Goal: Task Accomplishment & Management: Manage account settings

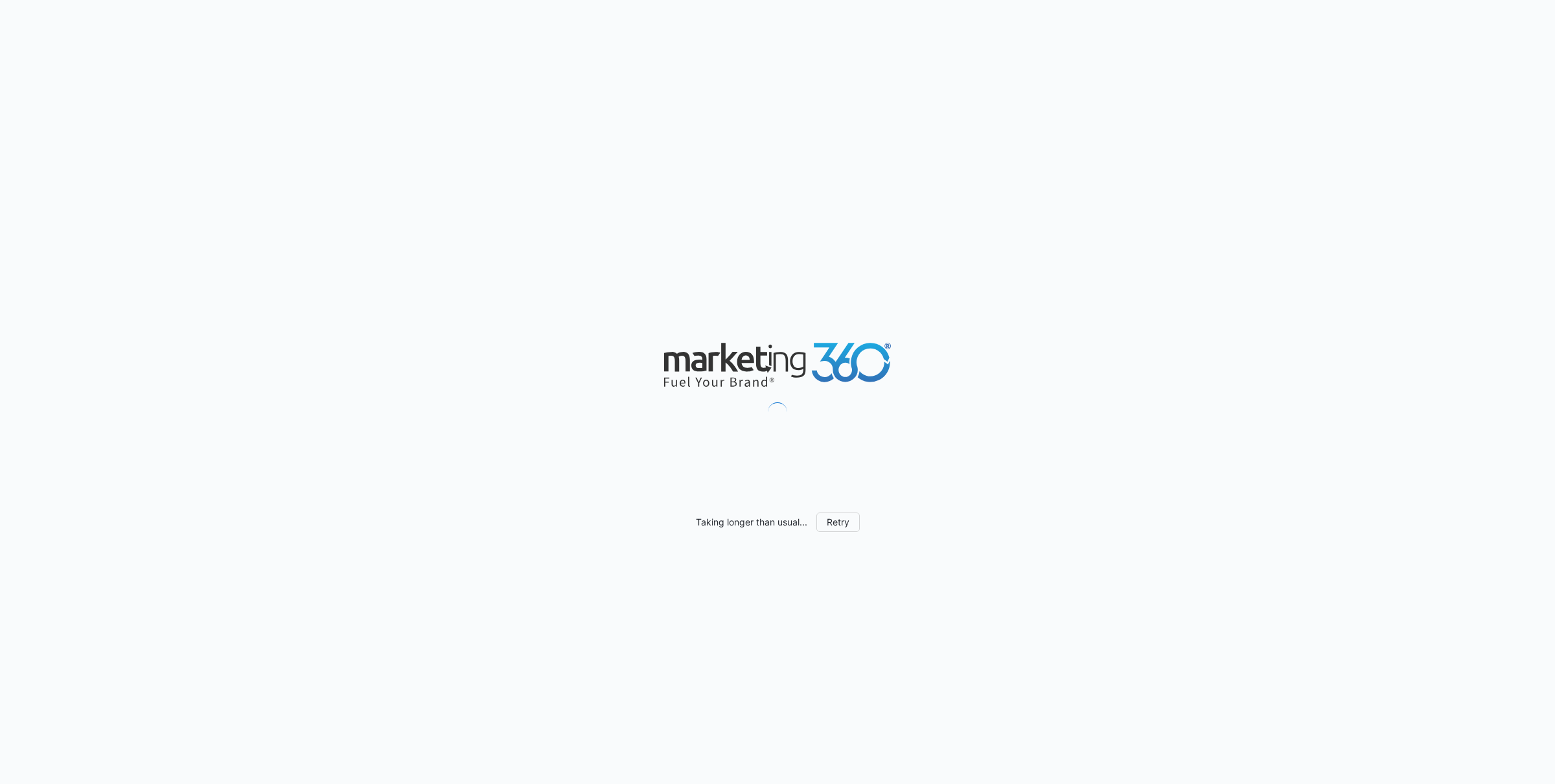
scroll to position [1048, 0]
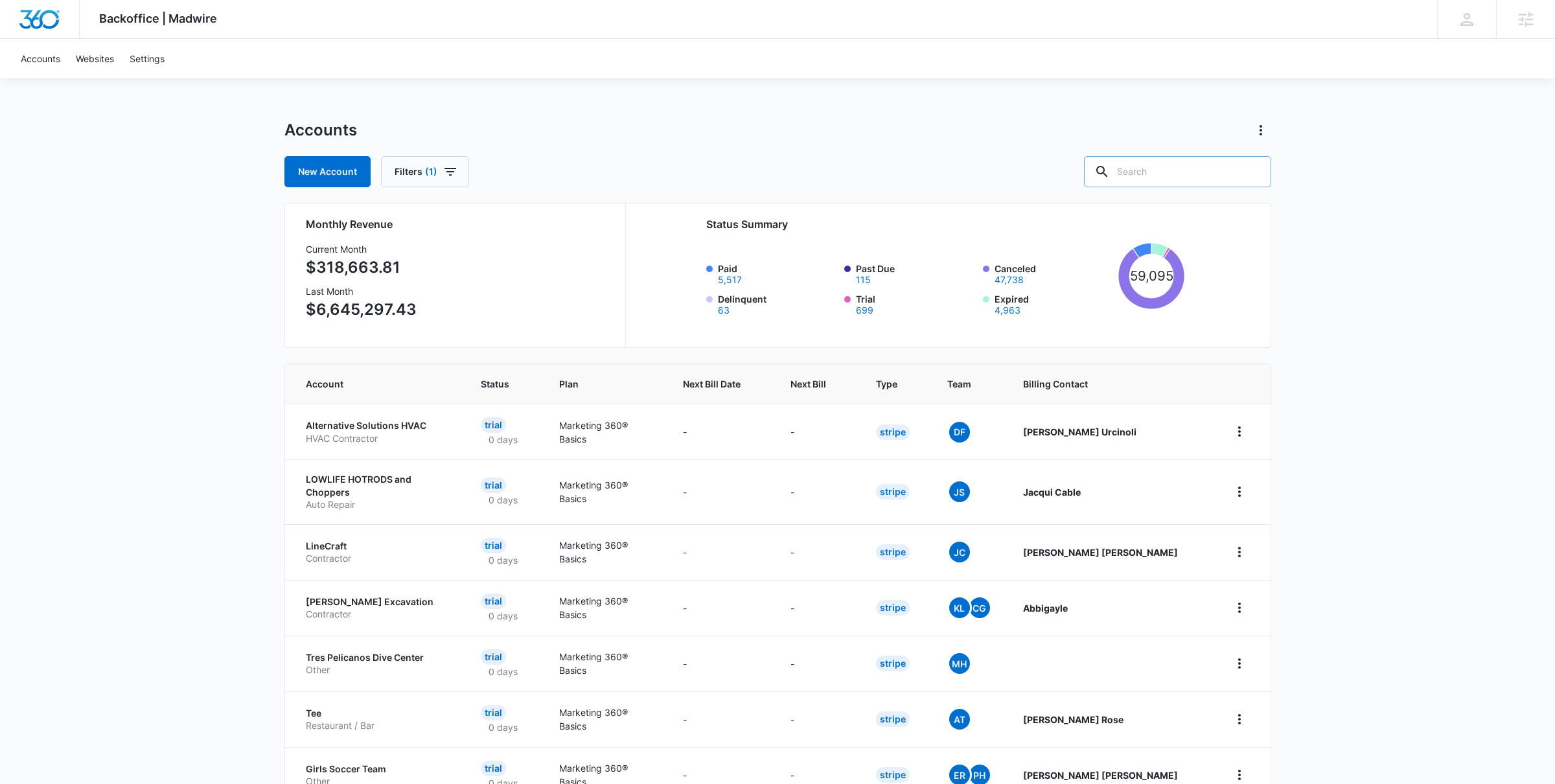
click at [1167, 175] on input "text" at bounding box center [1177, 172] width 187 height 31
type input "smack"
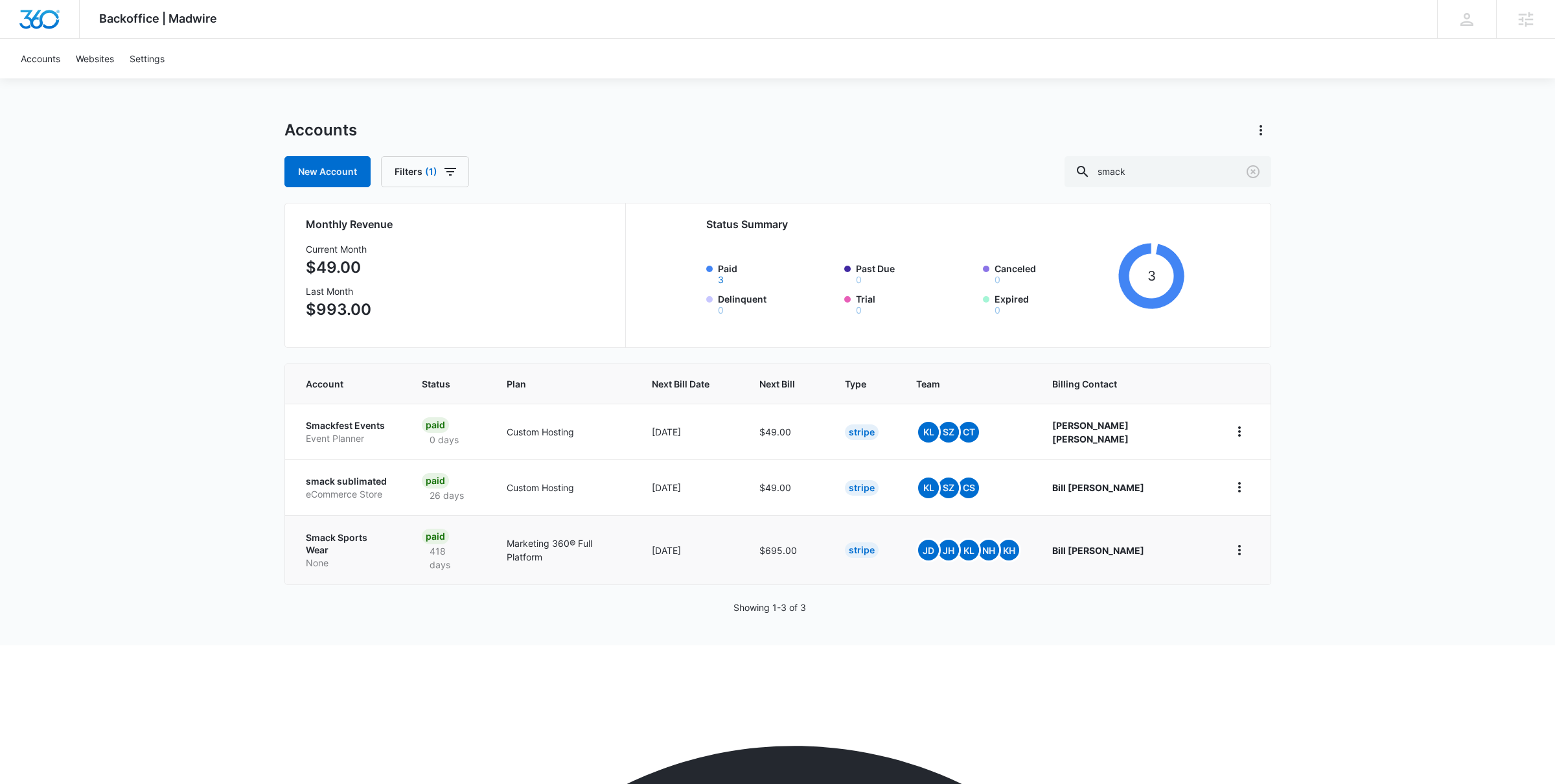
click at [356, 524] on td "Smack Sports Wear None" at bounding box center [346, 549] width 121 height 69
click at [361, 534] on p "Smack Sports Wear" at bounding box center [348, 543] width 85 height 25
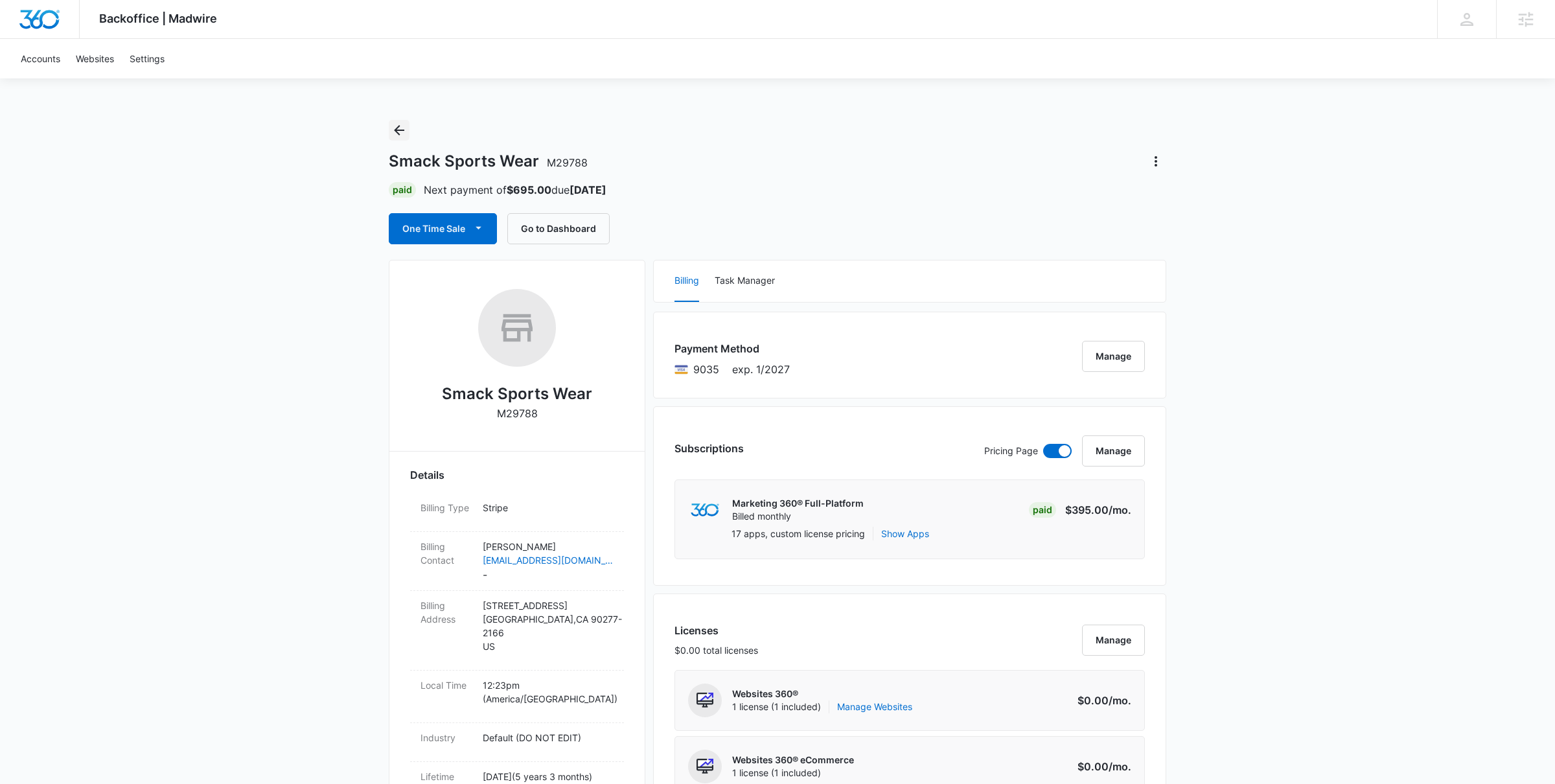
click at [407, 124] on button "Back" at bounding box center [399, 130] width 20 height 20
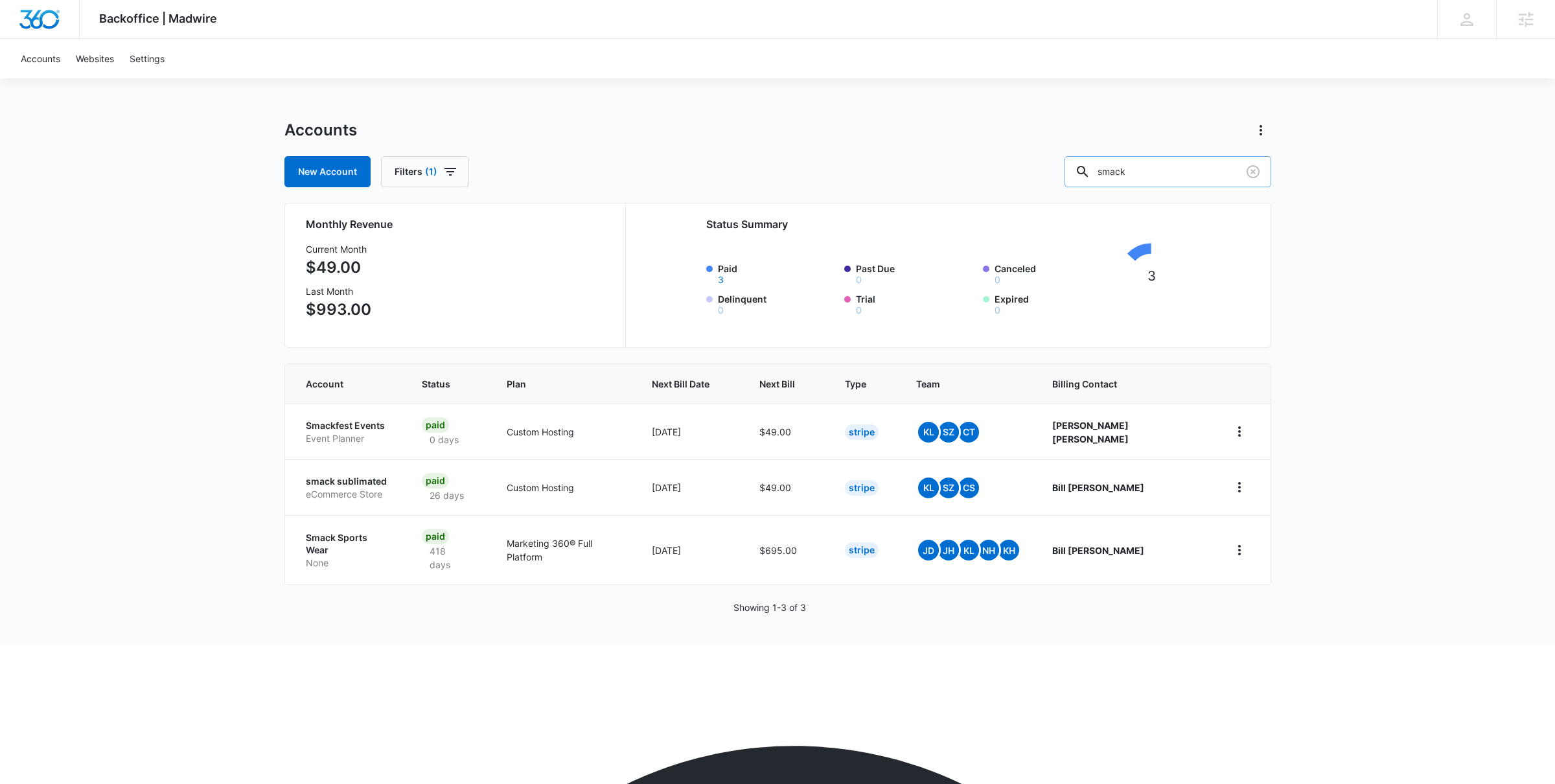
click at [1156, 182] on input "smack" at bounding box center [1168, 172] width 207 height 31
type textarea "smack"
click at [1156, 182] on input "smack" at bounding box center [1168, 172] width 207 height 31
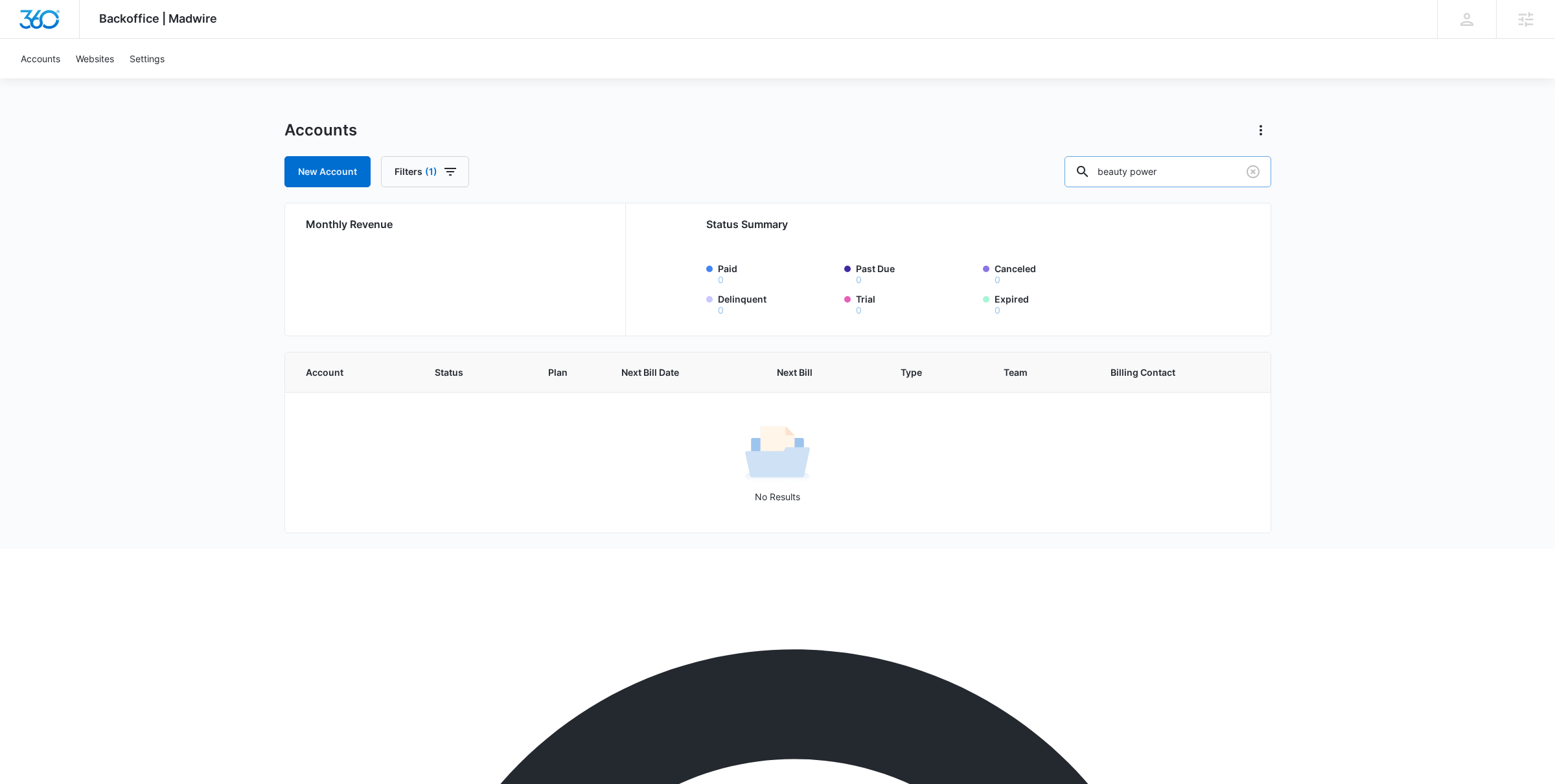
click at [1204, 167] on input "beauty power" at bounding box center [1168, 172] width 207 height 31
paste input "M42046"
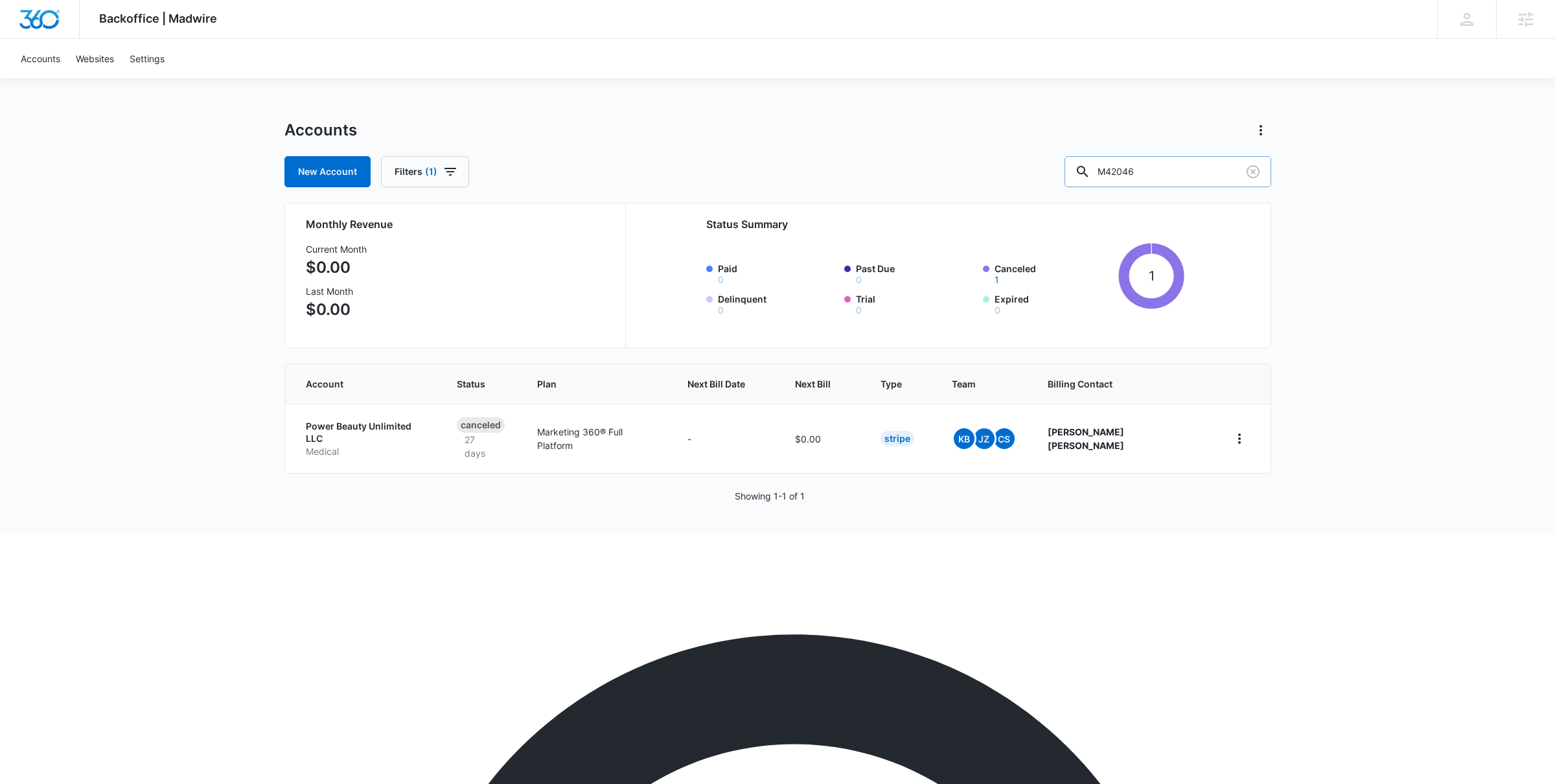
click at [1154, 169] on input "M42046" at bounding box center [1168, 172] width 207 height 31
paste input "759"
type input "M4759"
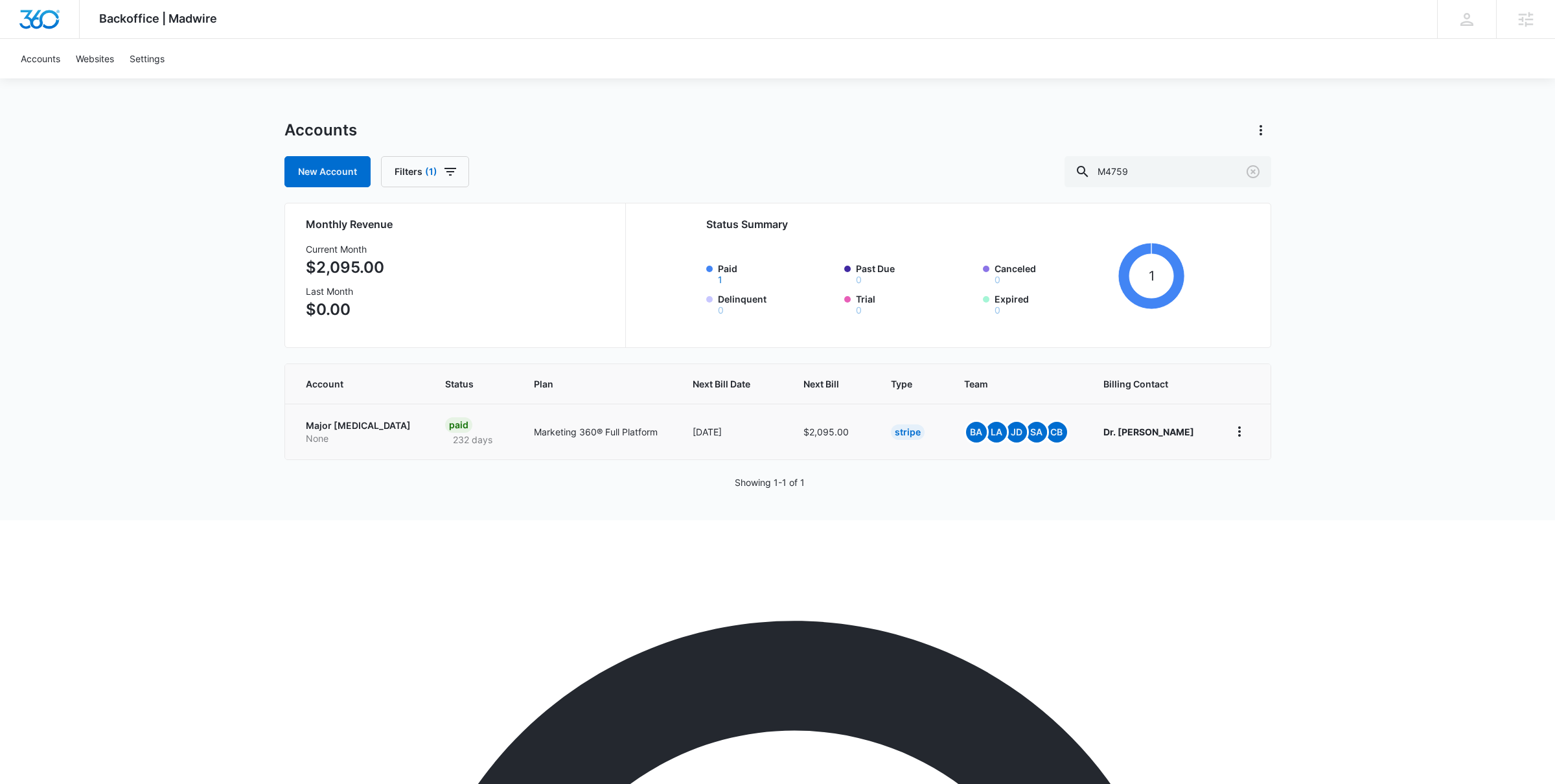
click at [344, 425] on p "Major [MEDICAL_DATA]" at bounding box center [361, 425] width 109 height 13
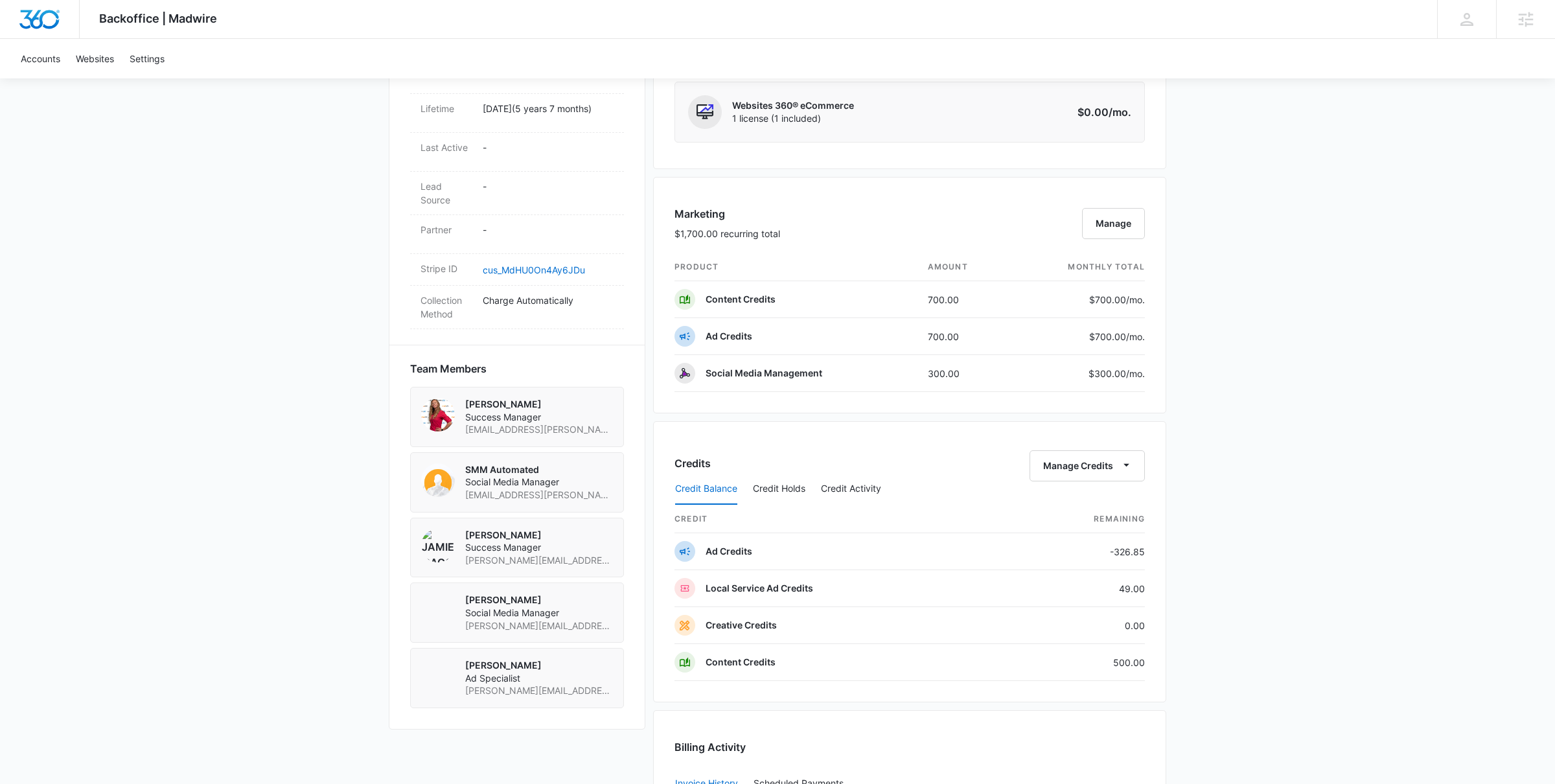
scroll to position [655, 0]
click at [1103, 226] on button "Manage" at bounding box center [1114, 222] width 63 height 31
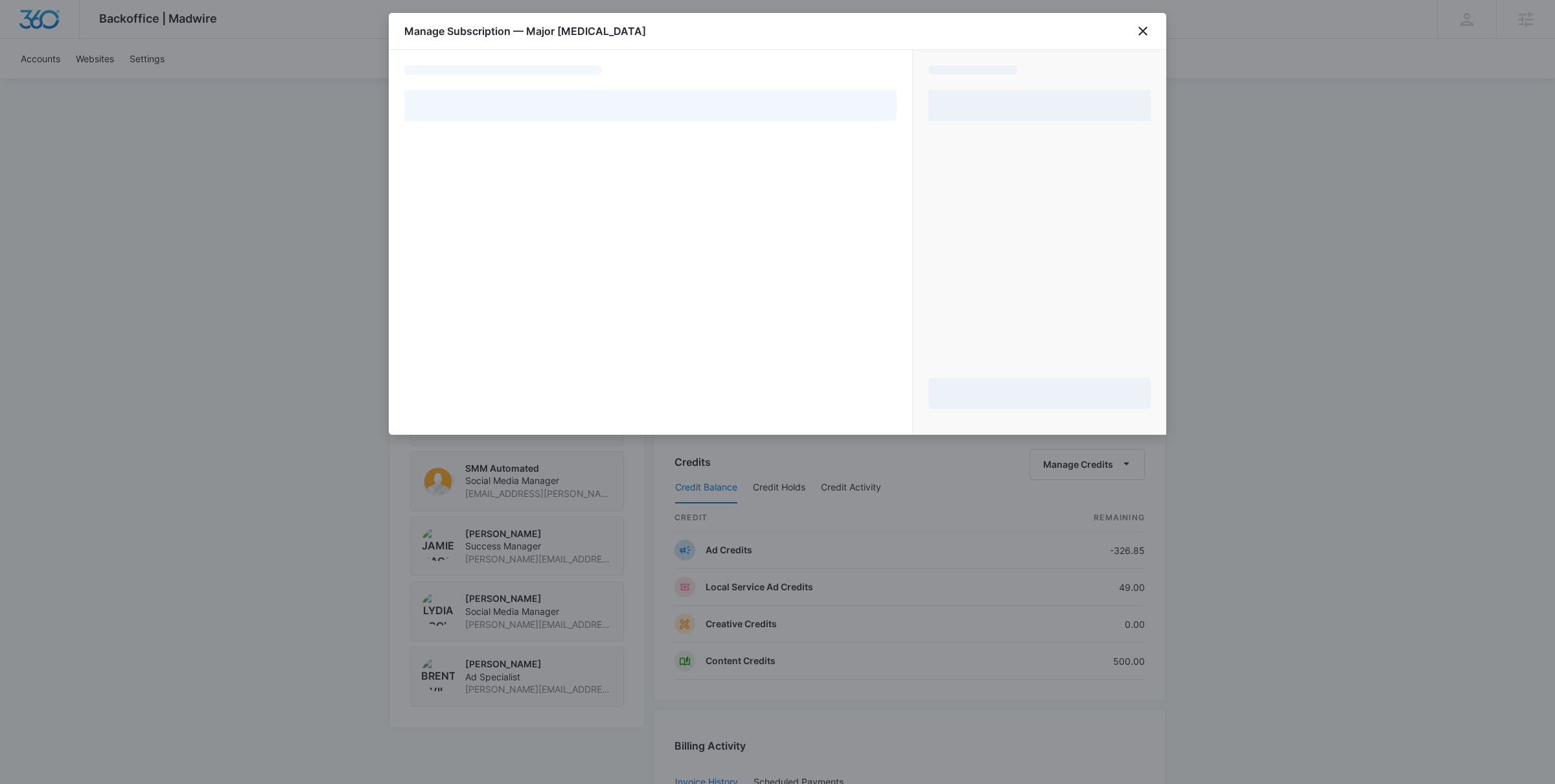
select select "pm_1MqfsZA4n8RTgNjUxignMU4t"
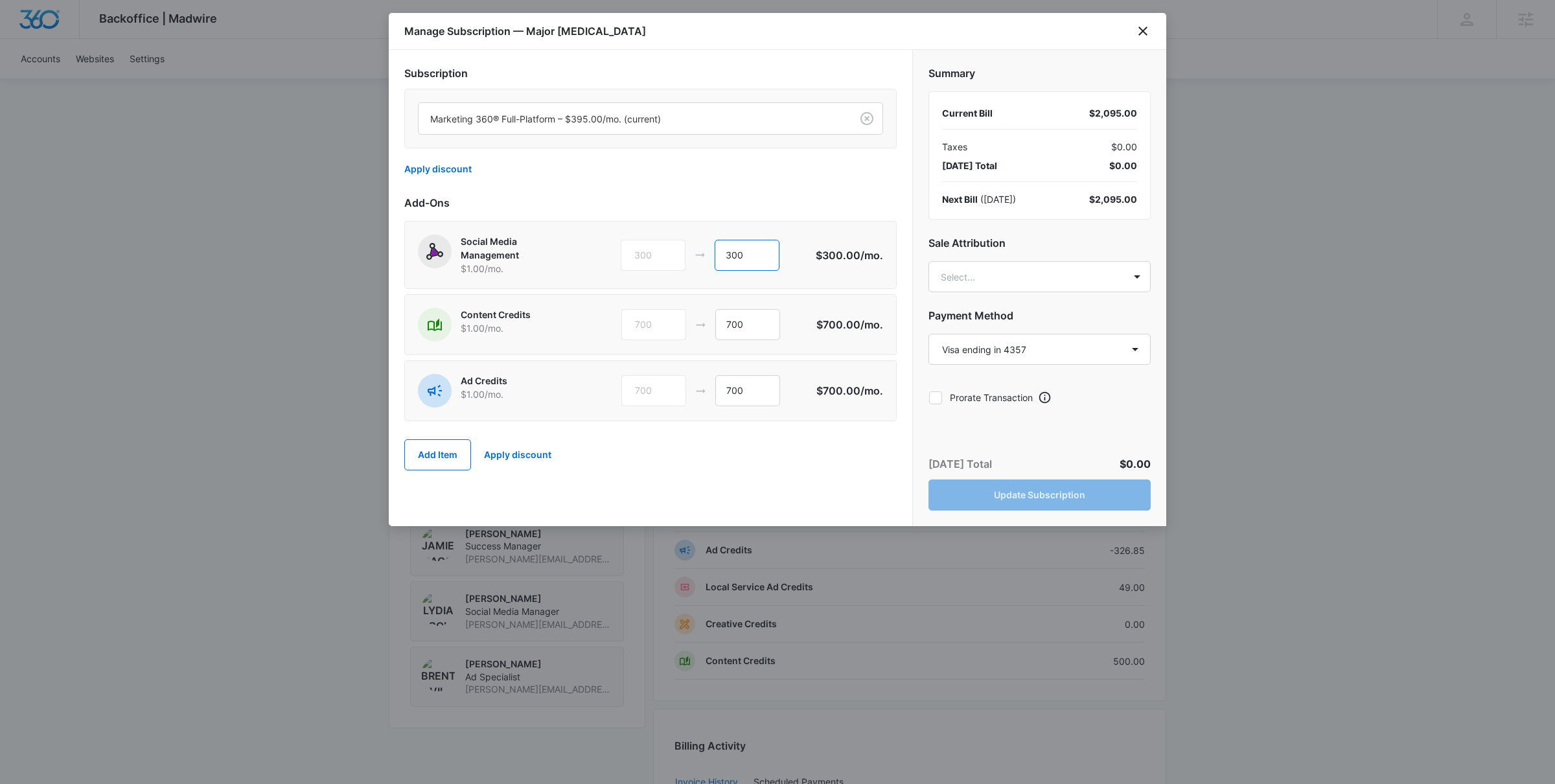
drag, startPoint x: 747, startPoint y: 262, endPoint x: 678, endPoint y: 262, distance: 69.0
click at [678, 262] on div "300 300" at bounding box center [718, 255] width 195 height 31
click at [737, 259] on input "300" at bounding box center [747, 255] width 65 height 31
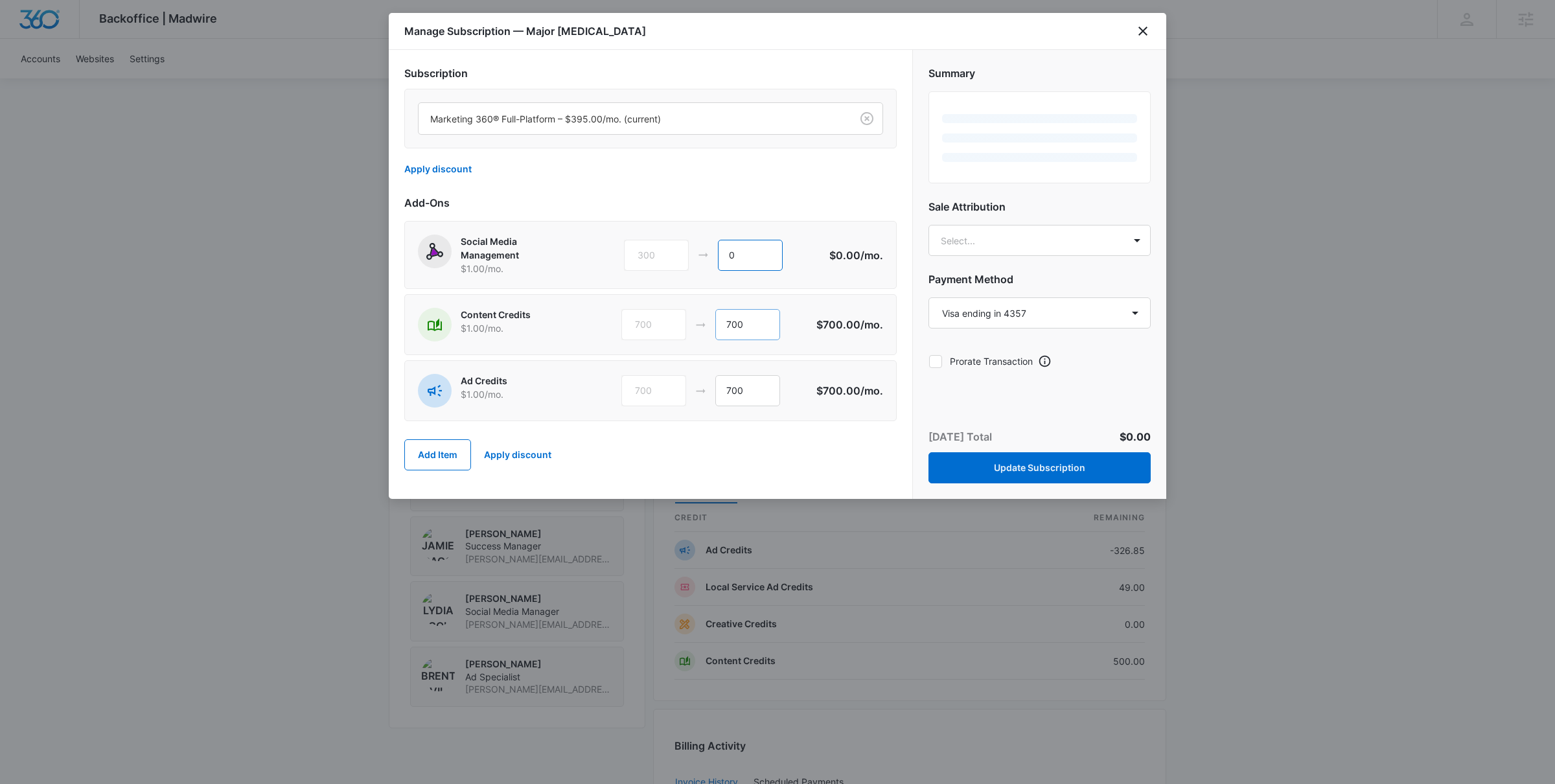
type input "0"
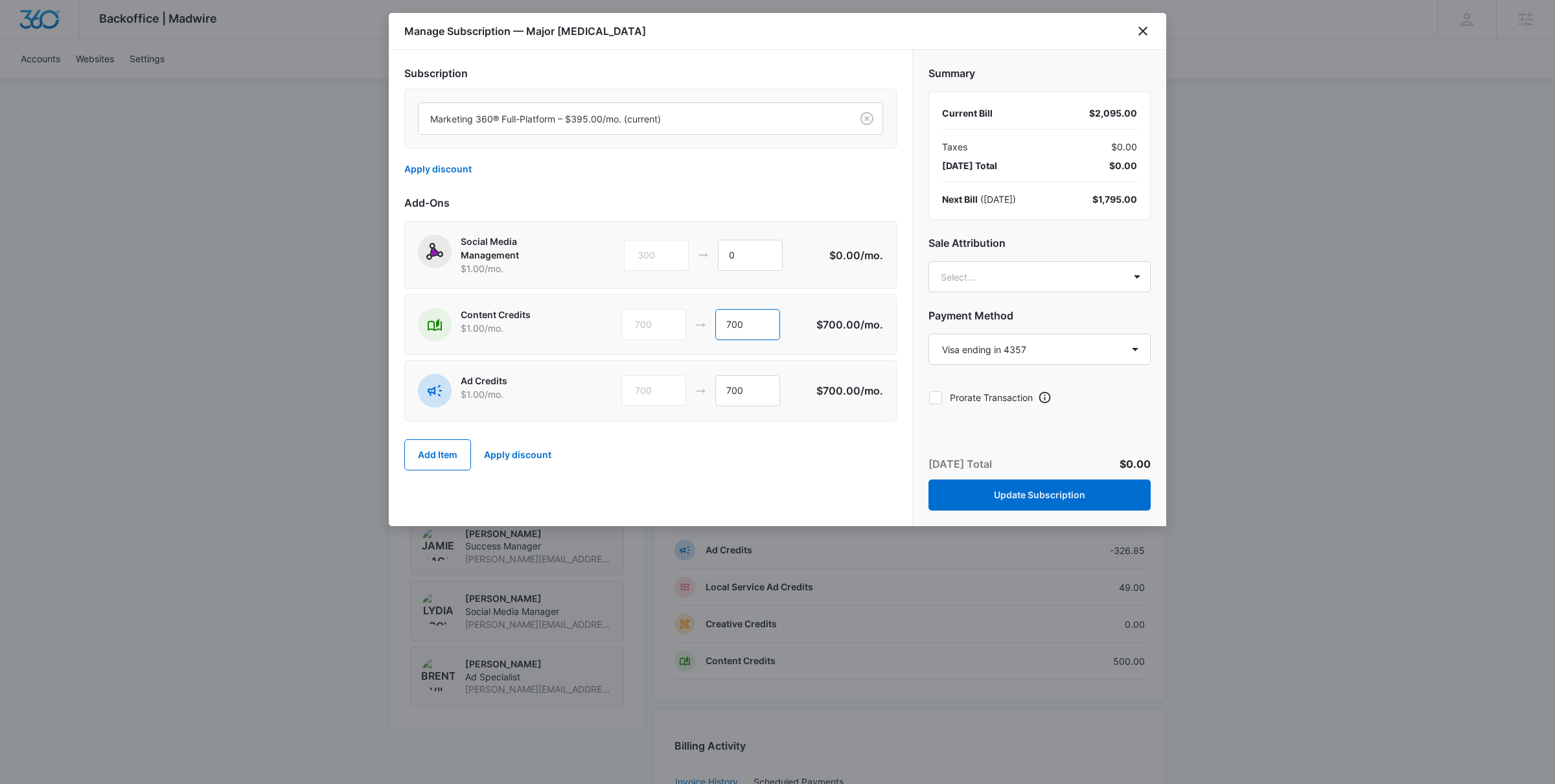
click at [741, 324] on input "700" at bounding box center [748, 324] width 65 height 31
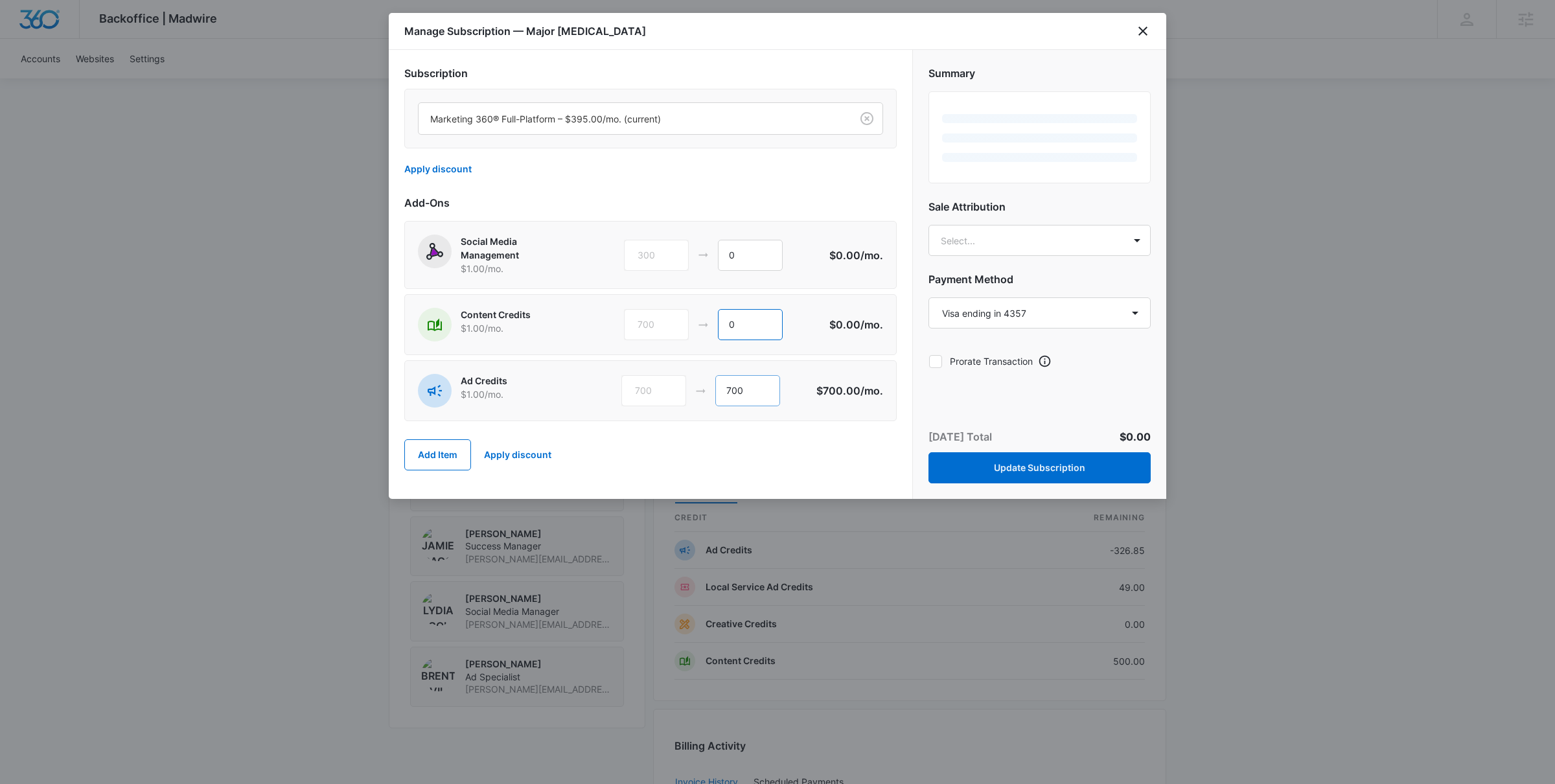
type input "0"
click at [731, 394] on input "700" at bounding box center [748, 391] width 65 height 31
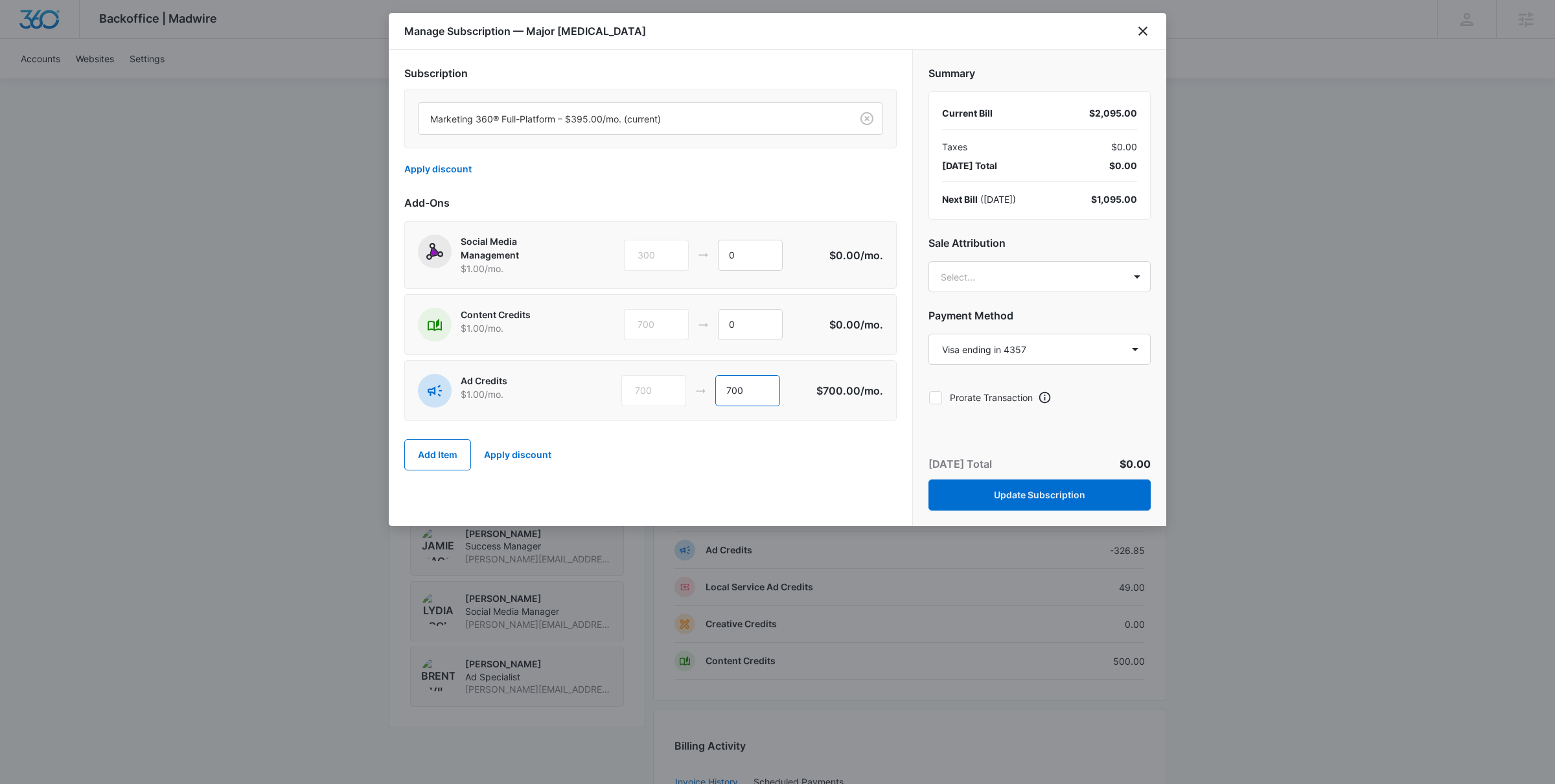
click at [731, 394] on input "700" at bounding box center [748, 391] width 65 height 31
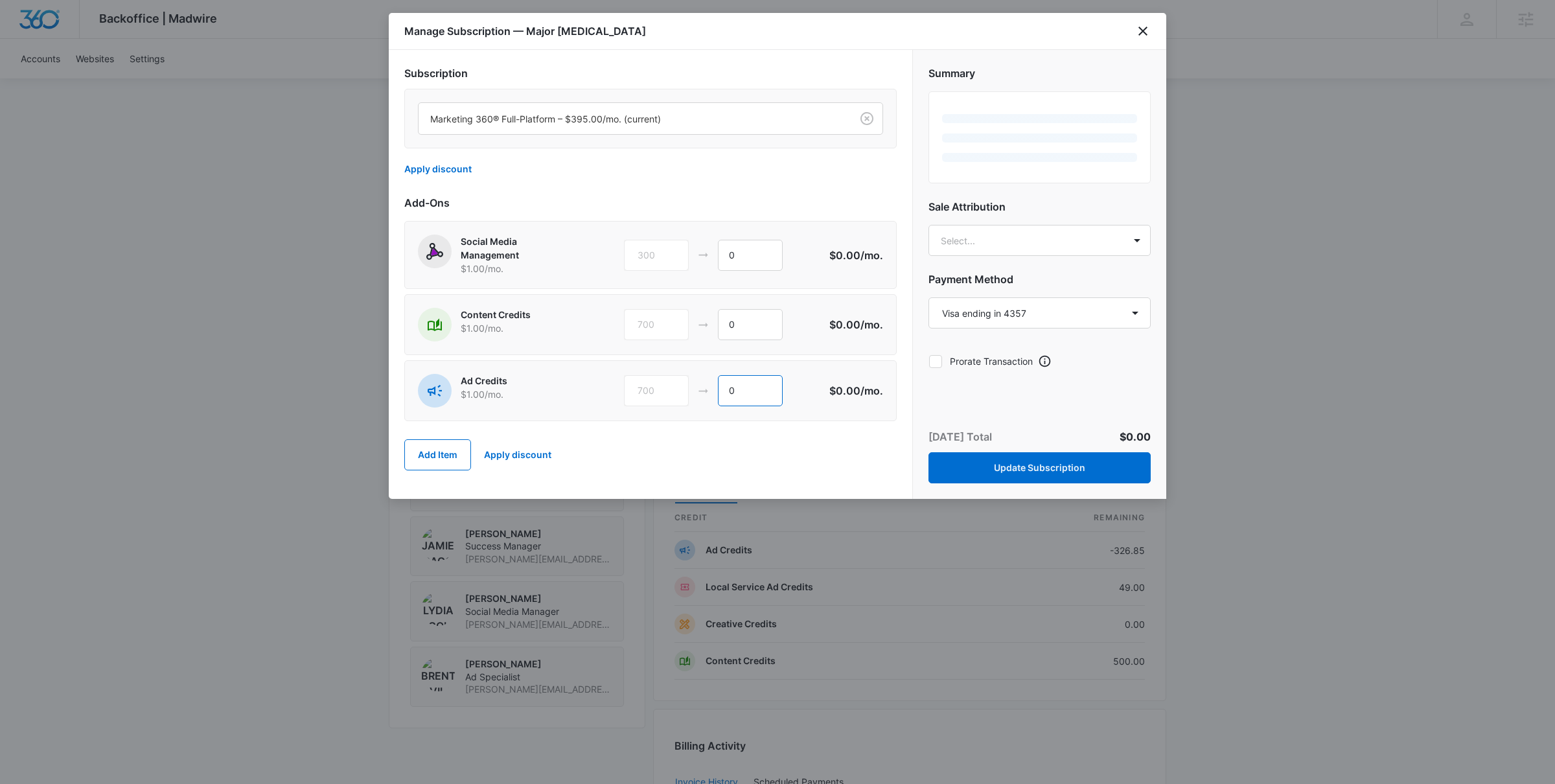
type input "0"
click at [729, 445] on div "Add Item Apply discount" at bounding box center [650, 455] width 492 height 57
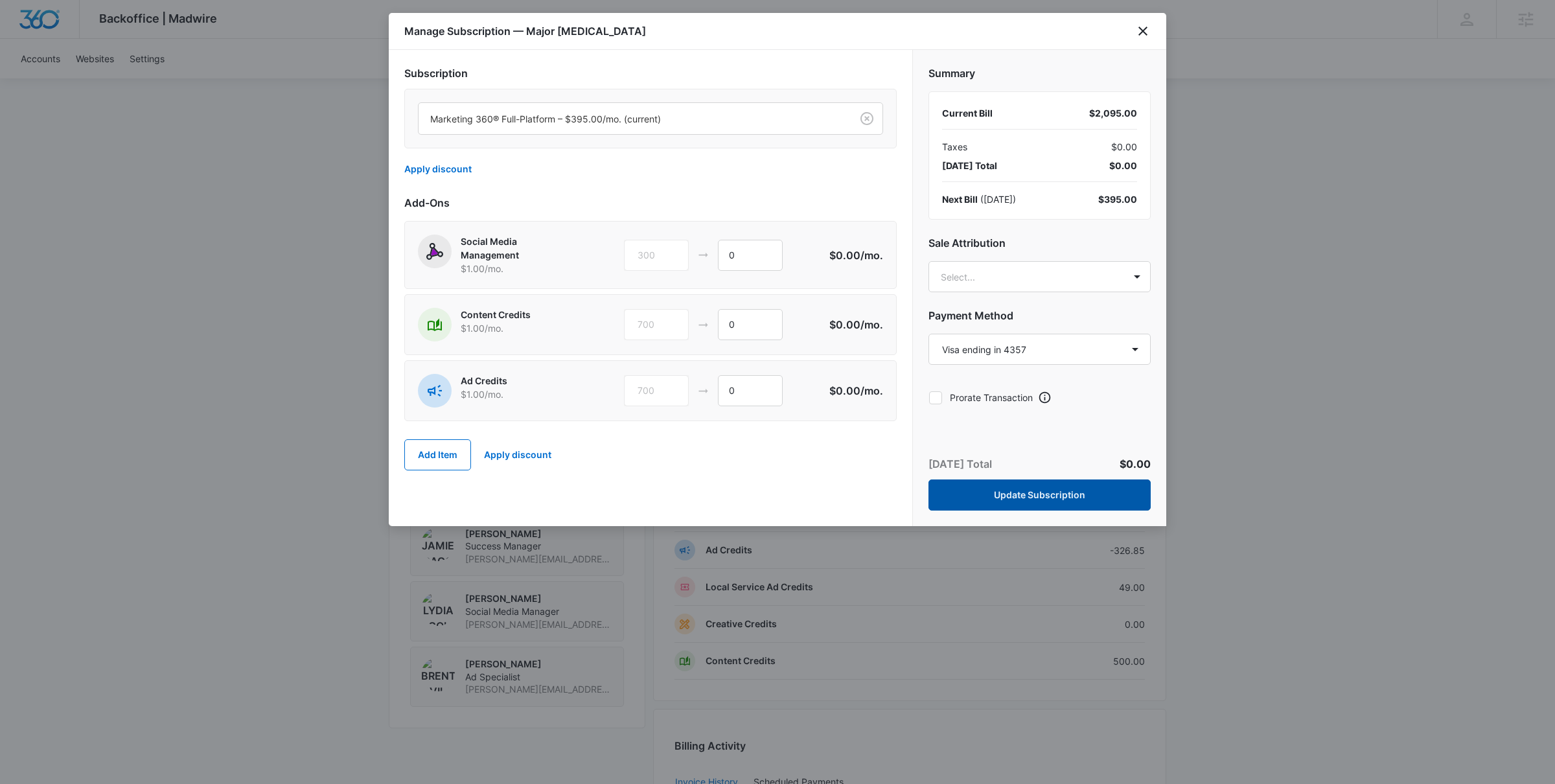
click at [1039, 492] on button "Update Subscription" at bounding box center [1039, 495] width 222 height 31
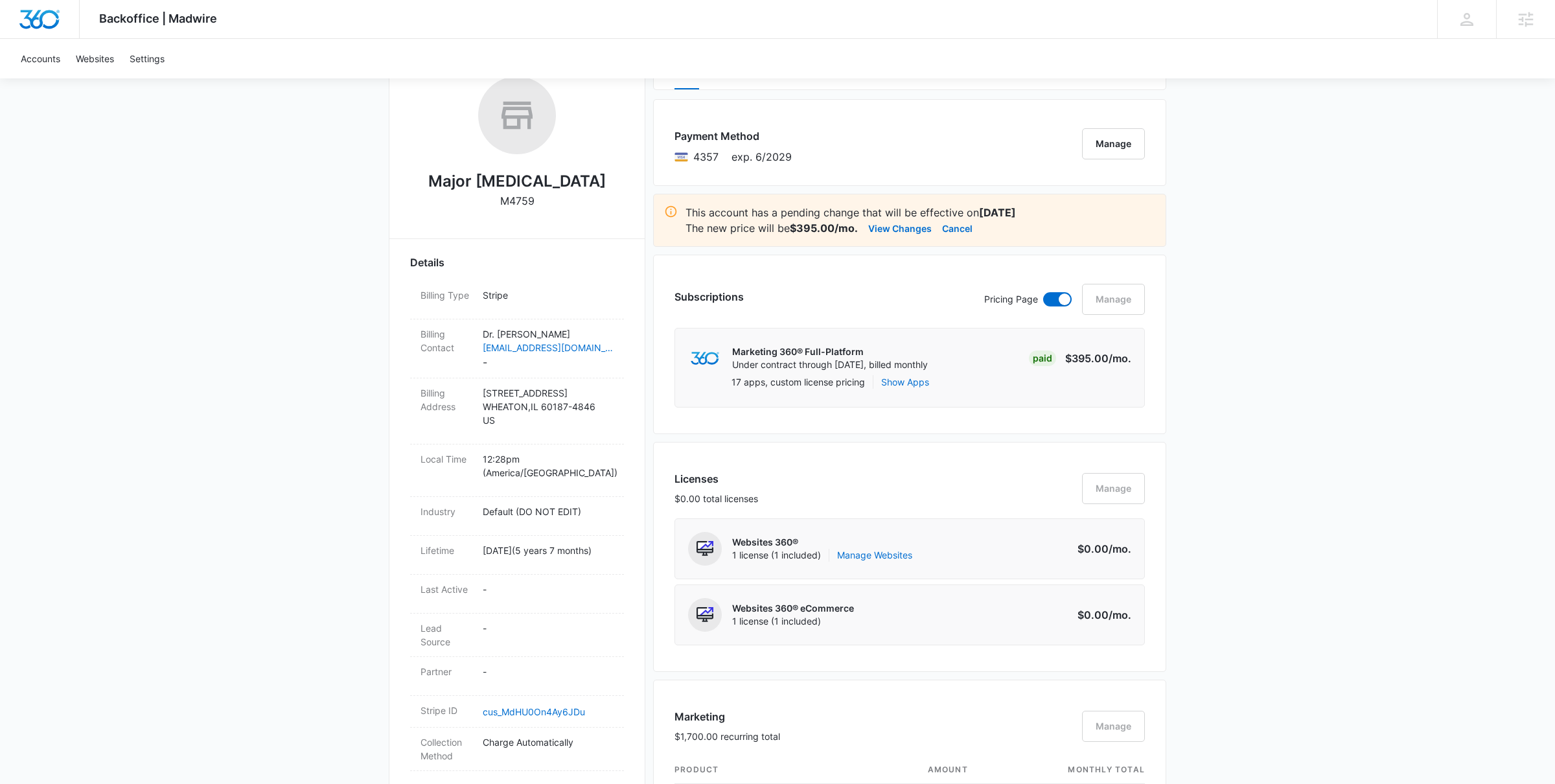
scroll to position [0, 0]
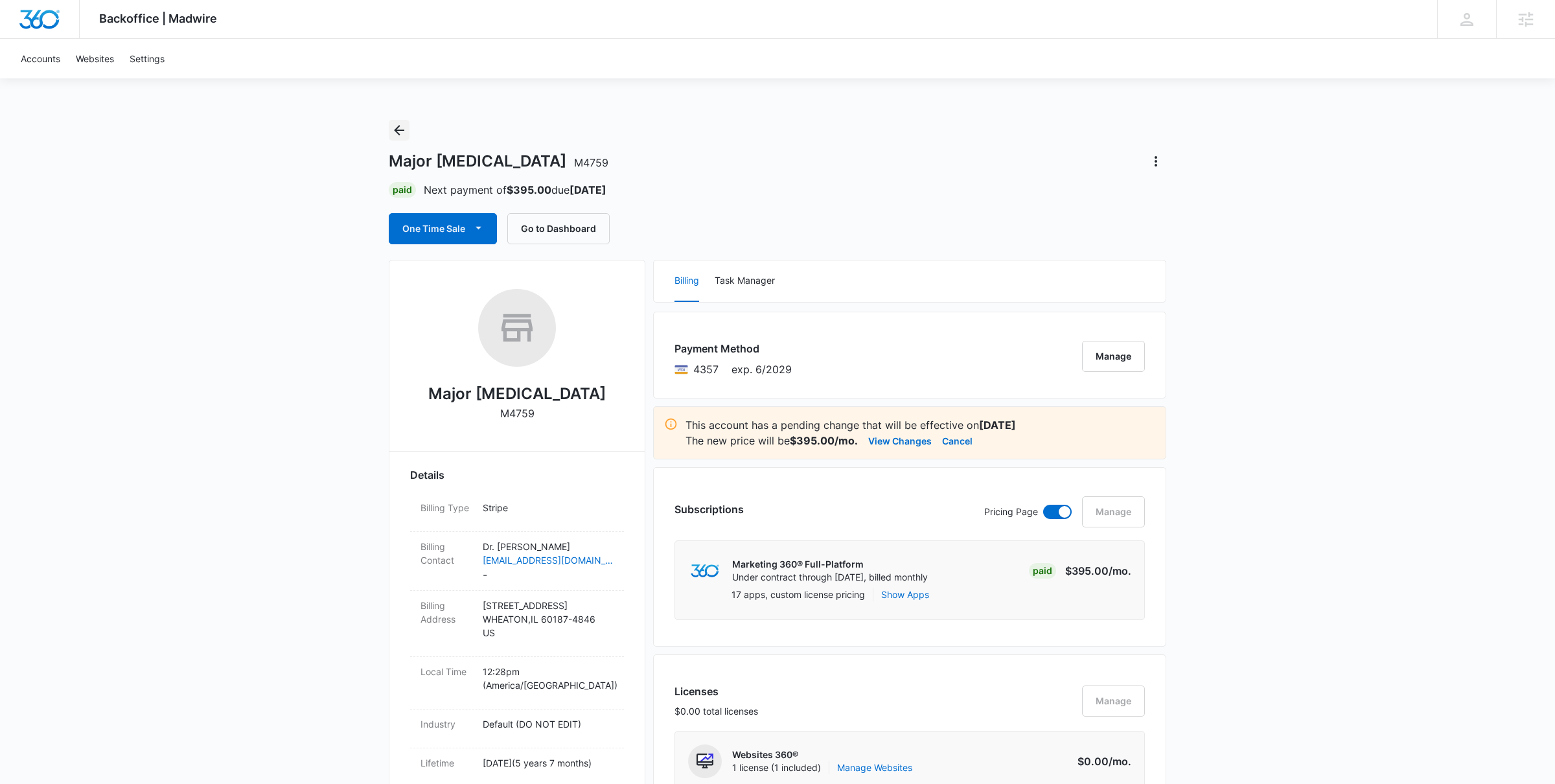
click at [402, 130] on icon "Back" at bounding box center [399, 130] width 10 height 10
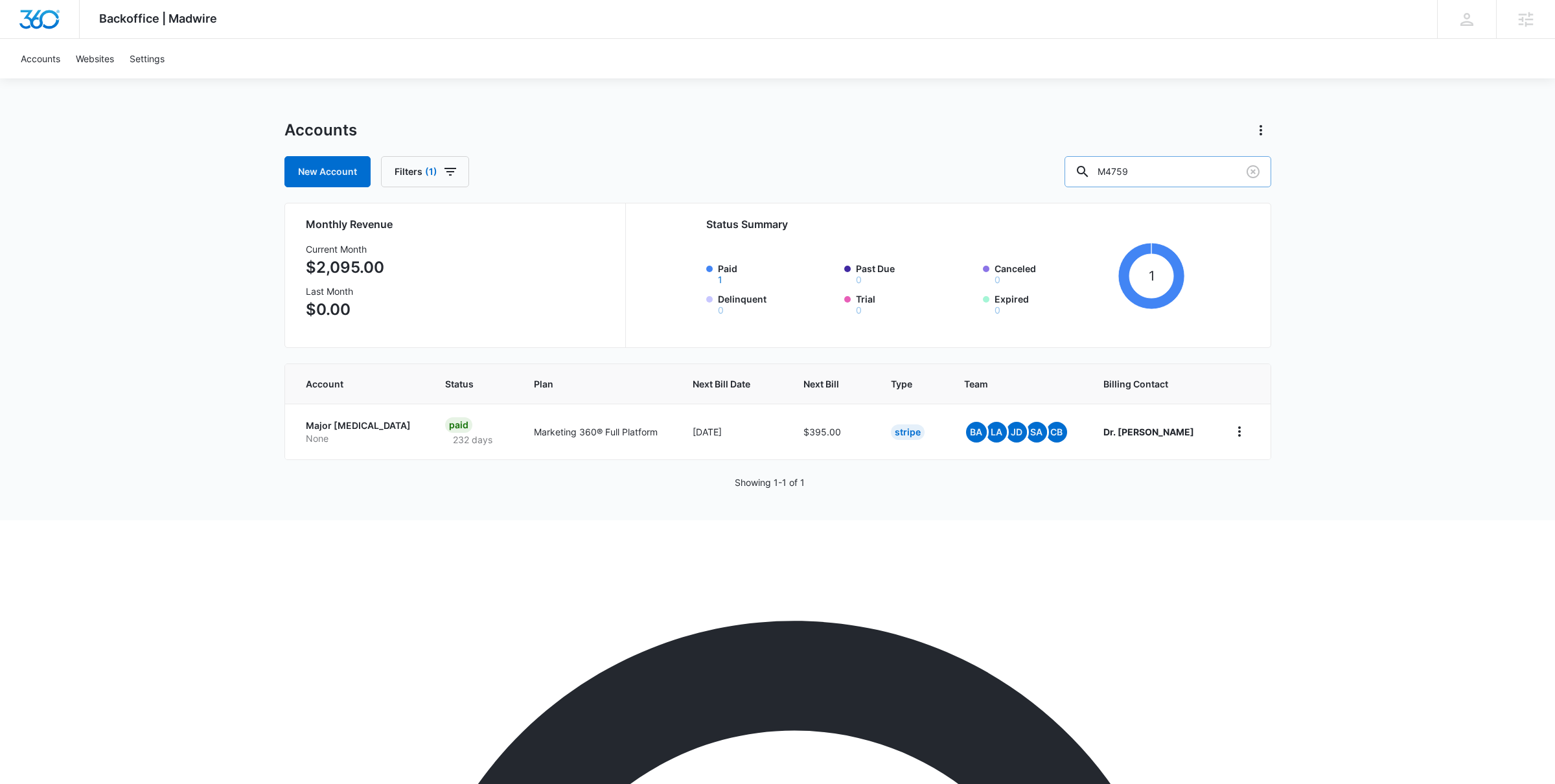
click at [1158, 175] on input "M4759" at bounding box center [1168, 172] width 207 height 31
paste input "10145"
type input "M10145"
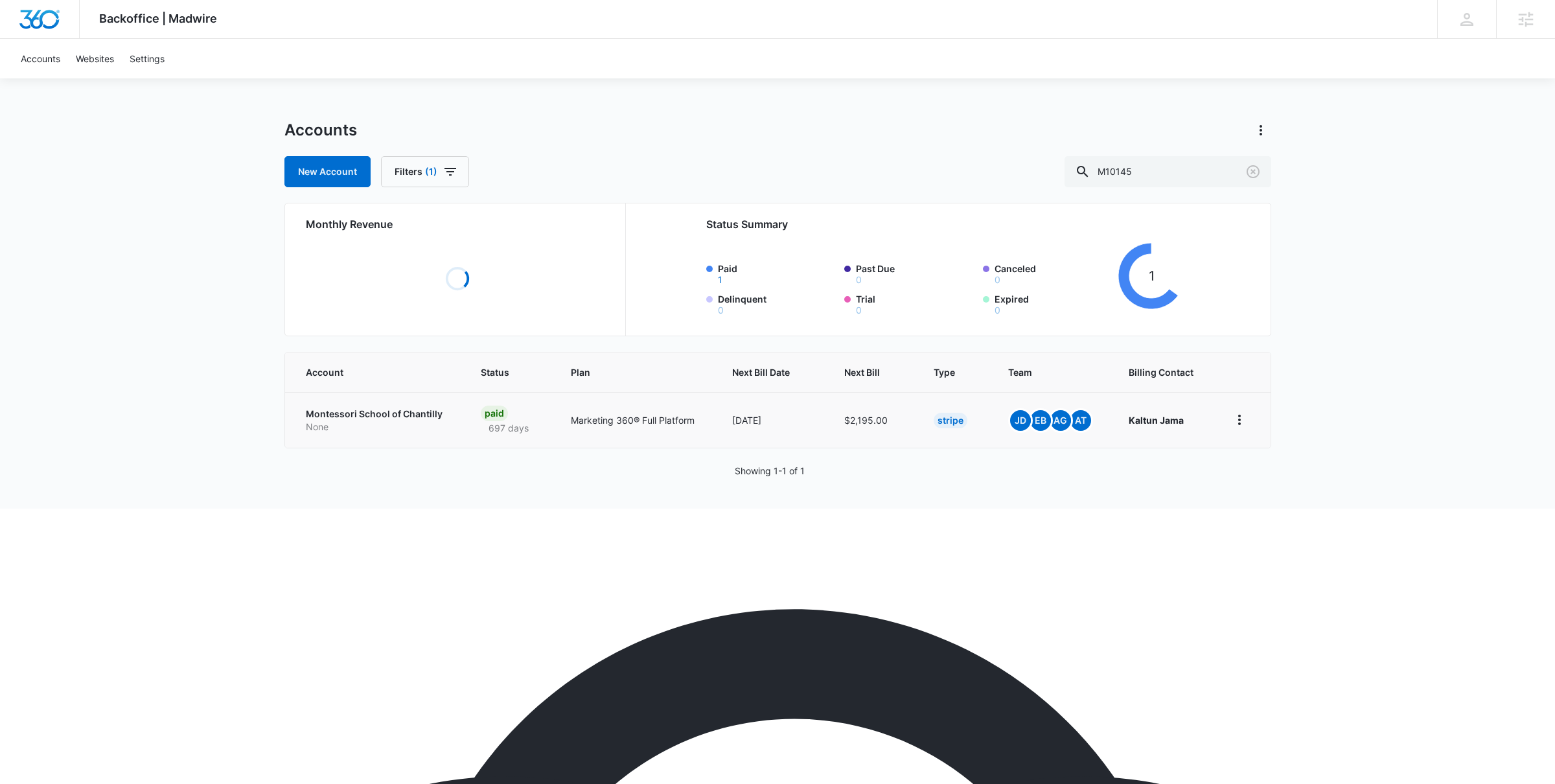
click at [370, 417] on td "Montessori School of Chantilly None" at bounding box center [375, 420] width 180 height 56
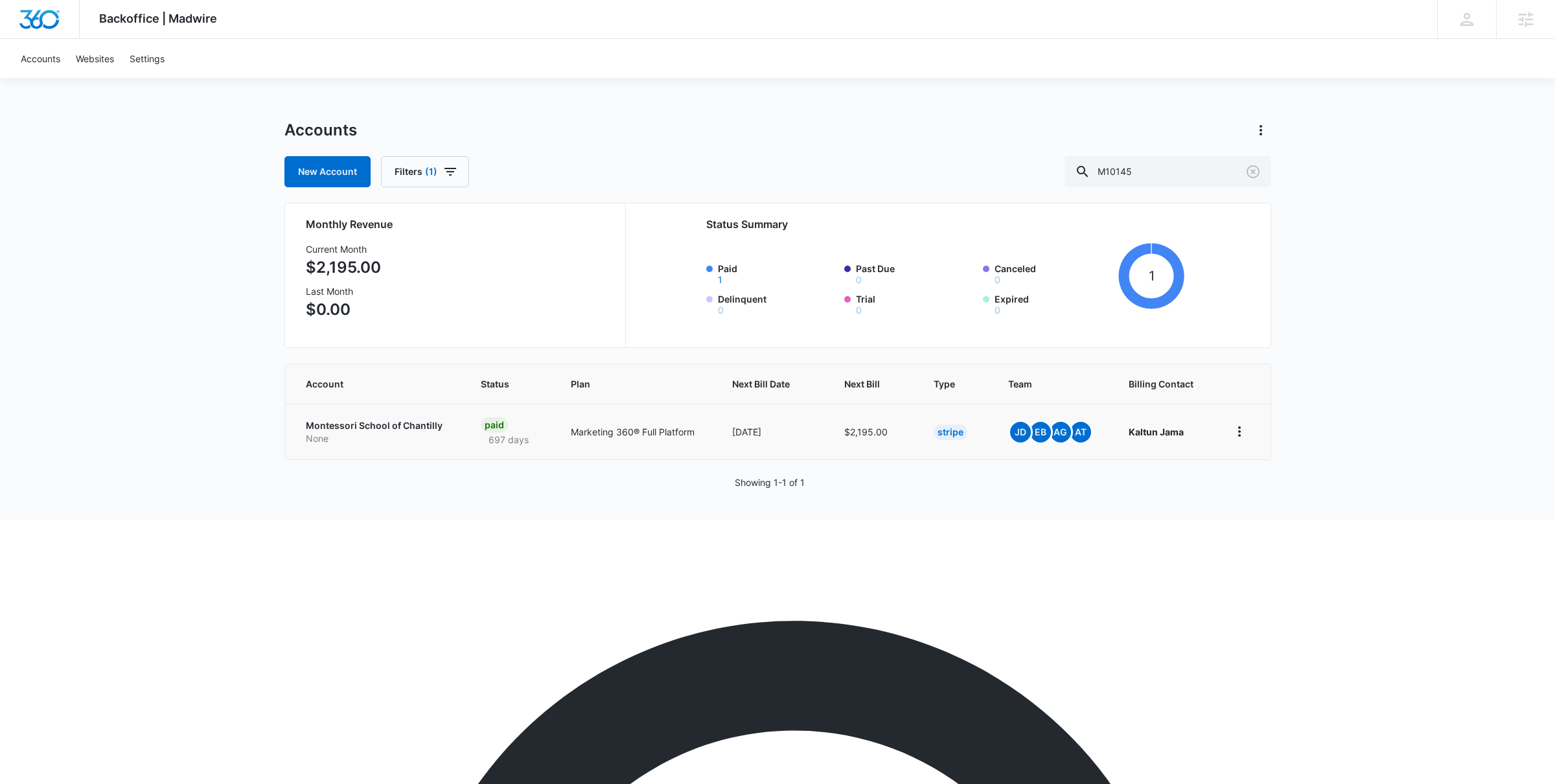
click at [369, 427] on p "Montessori School of Chantilly" at bounding box center [378, 425] width 144 height 13
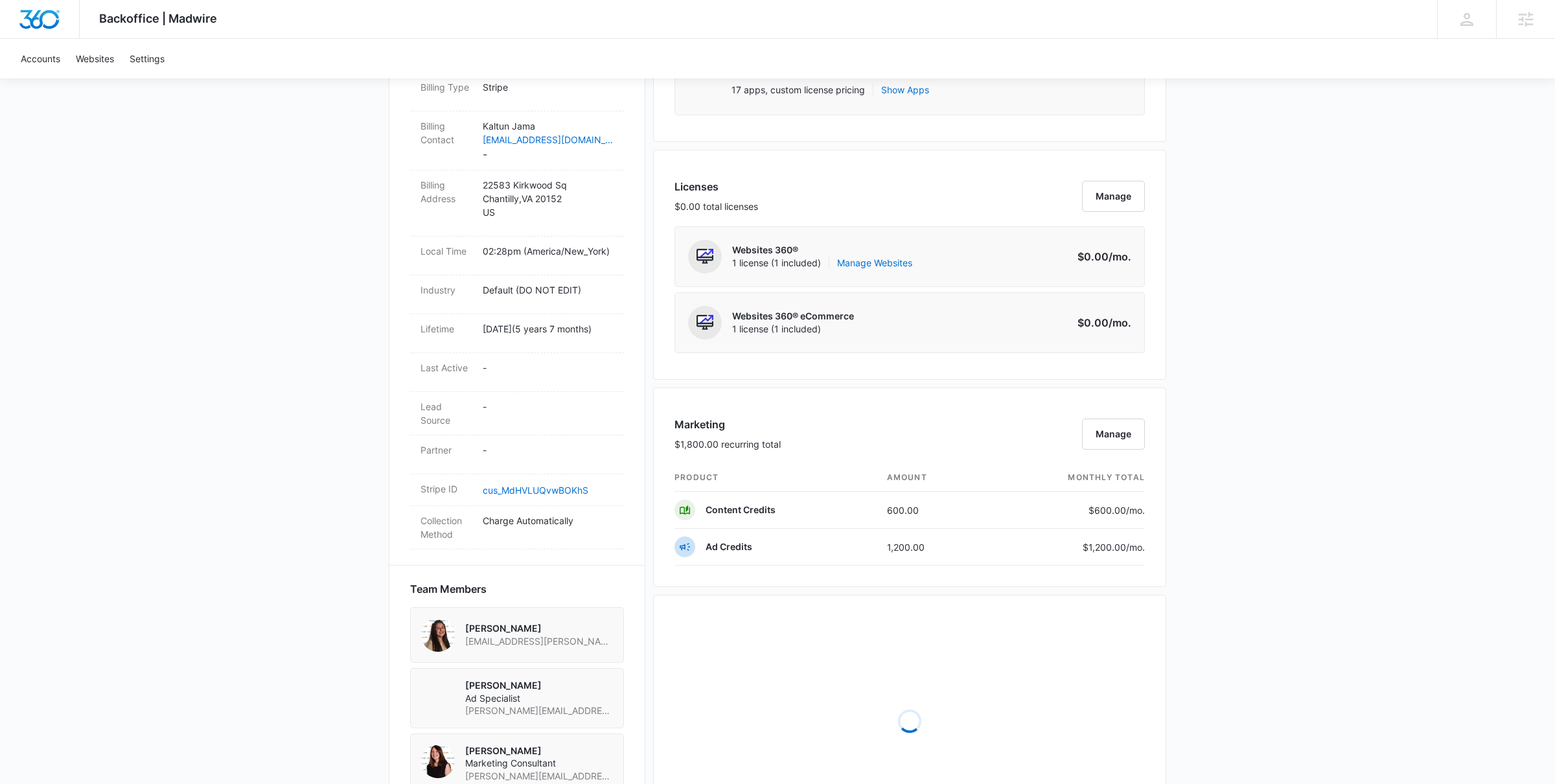
scroll to position [445, 0]
click at [1110, 447] on button "Manage" at bounding box center [1114, 433] width 63 height 31
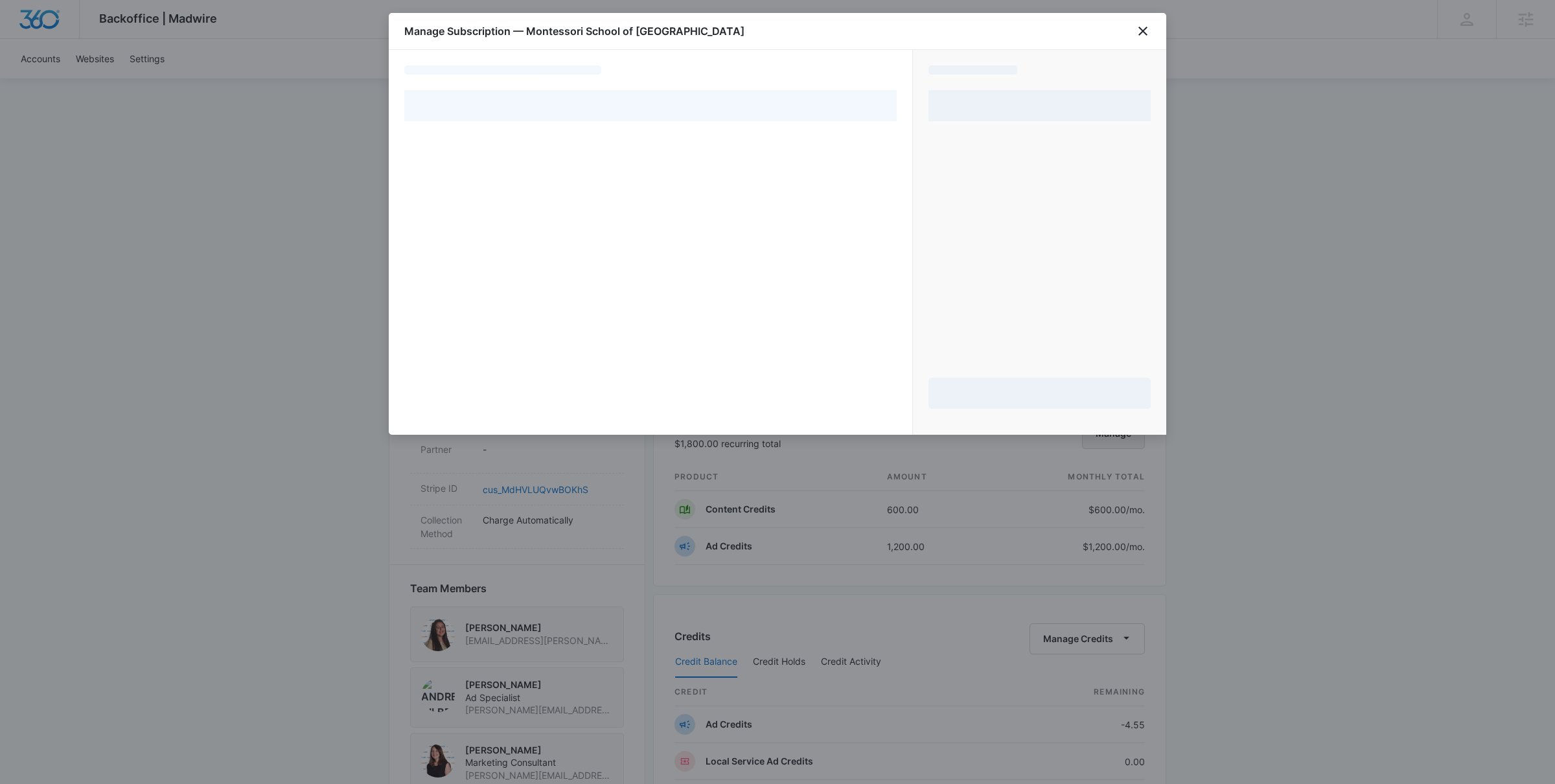
select select "pm_1QbsBbA4n8RTgNjUQQcMADAe"
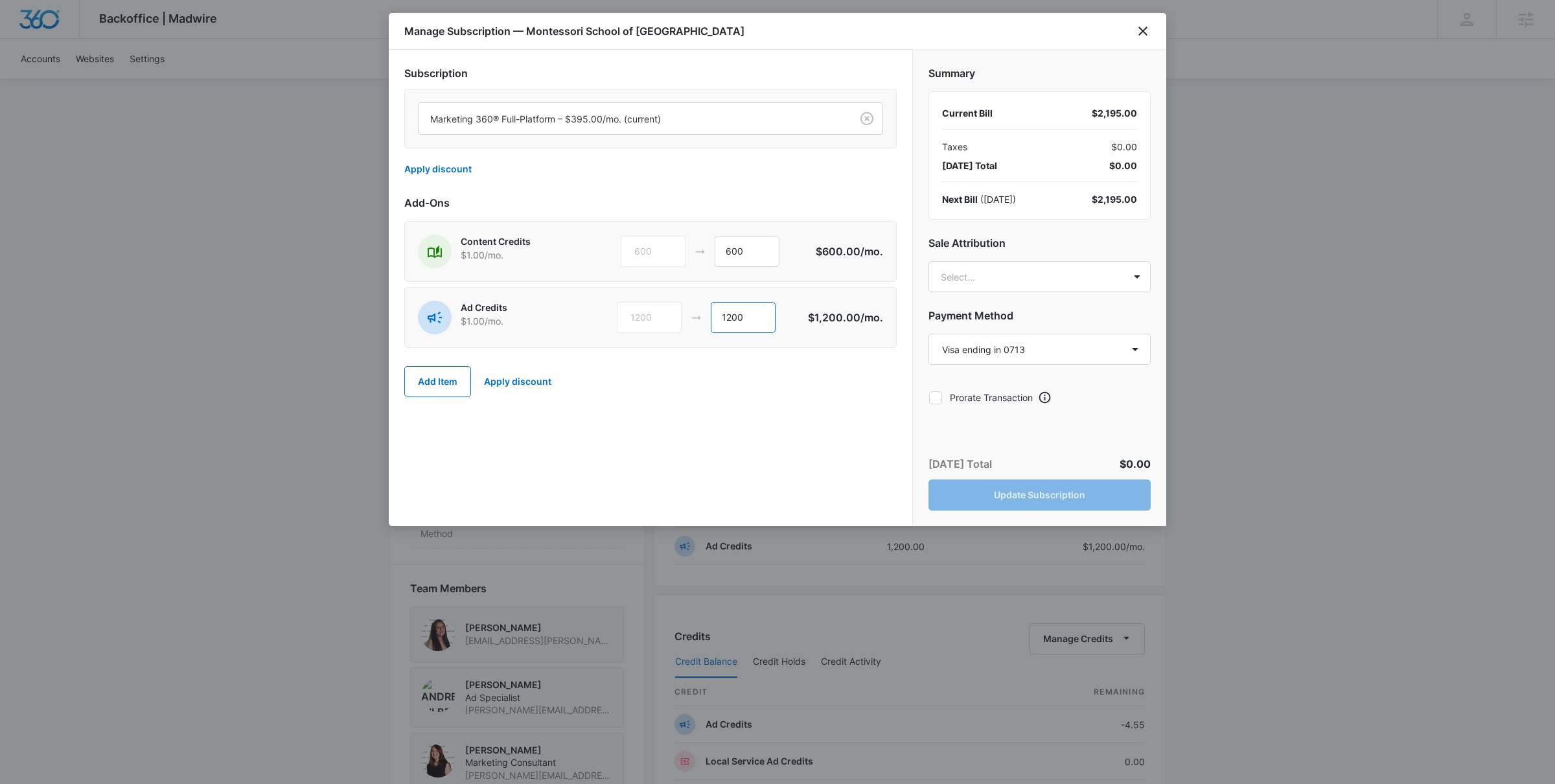
click at [728, 317] on input "1200" at bounding box center [743, 318] width 65 height 31
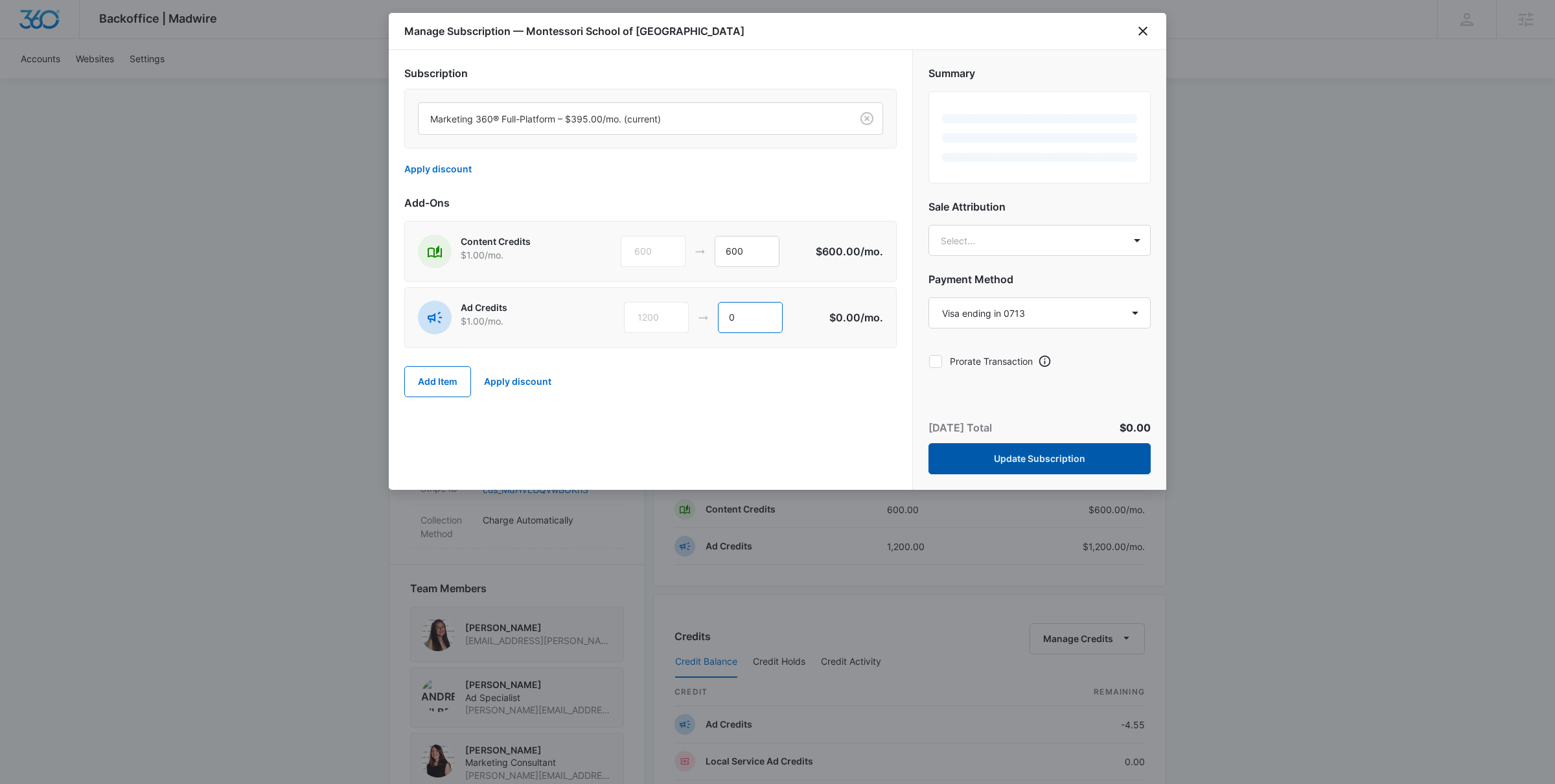
type input "0"
click at [1053, 456] on button "Update Subscription" at bounding box center [1039, 459] width 222 height 31
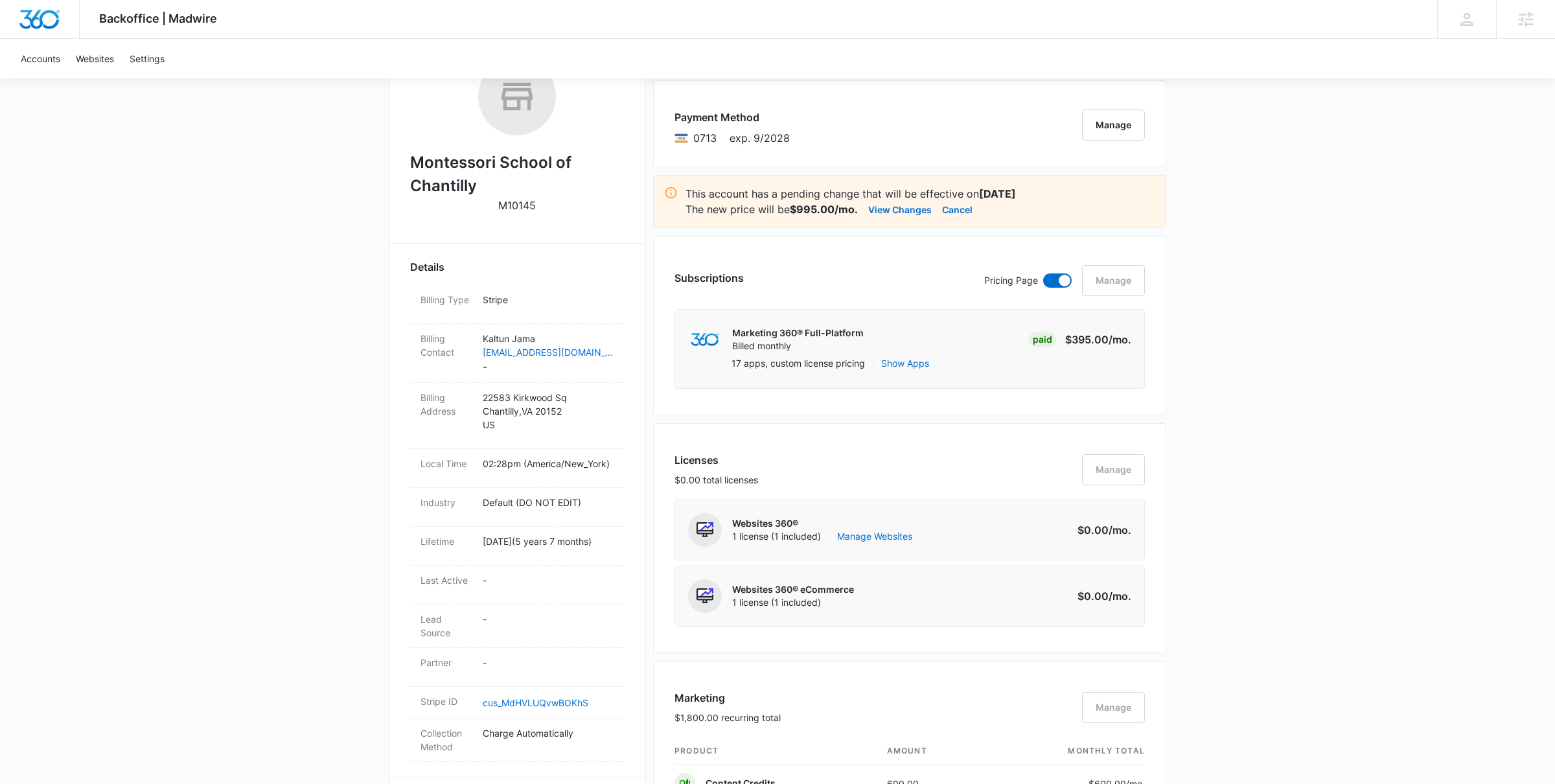
scroll to position [0, 0]
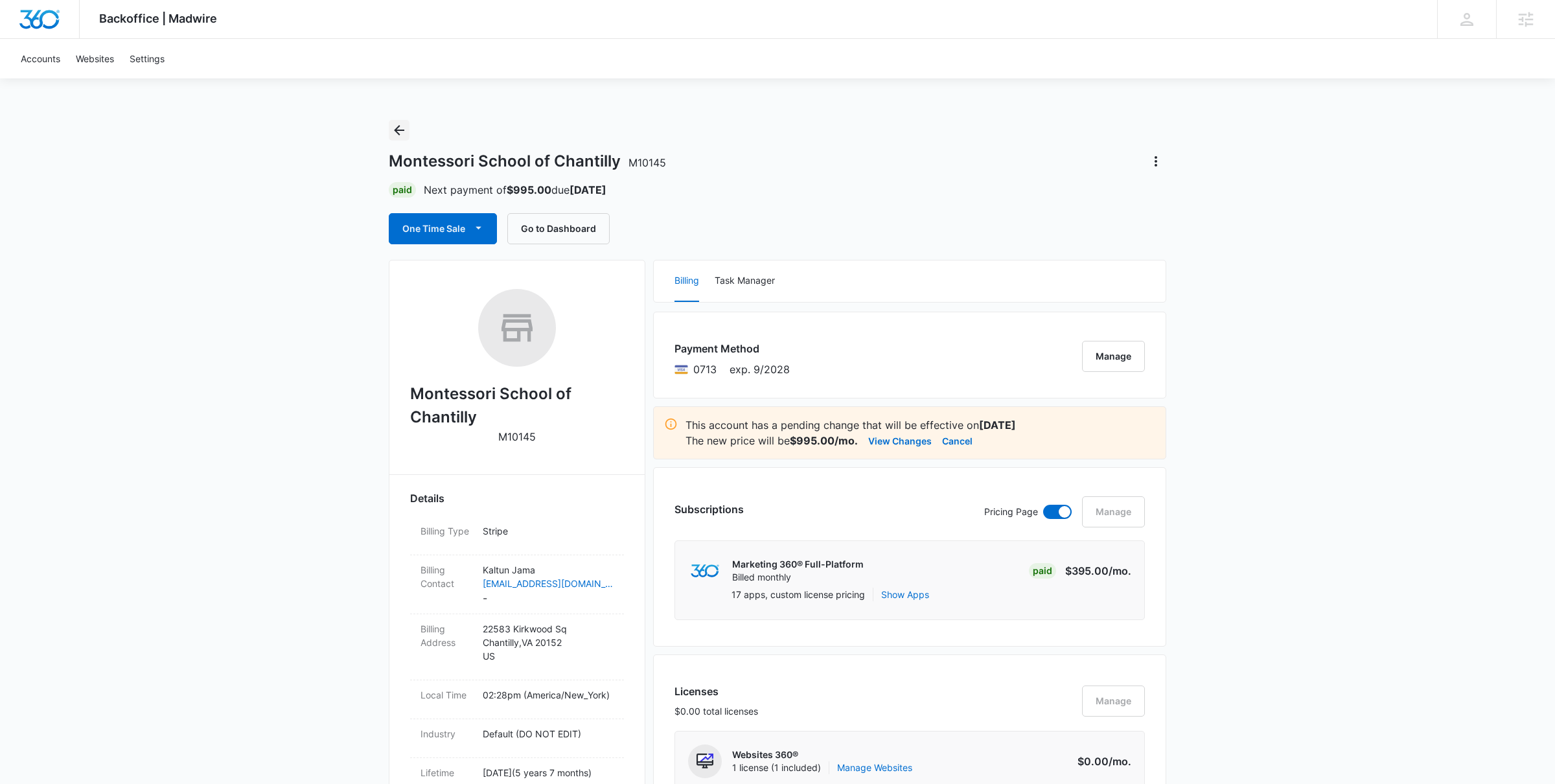
click at [396, 137] on button "Back" at bounding box center [399, 130] width 20 height 20
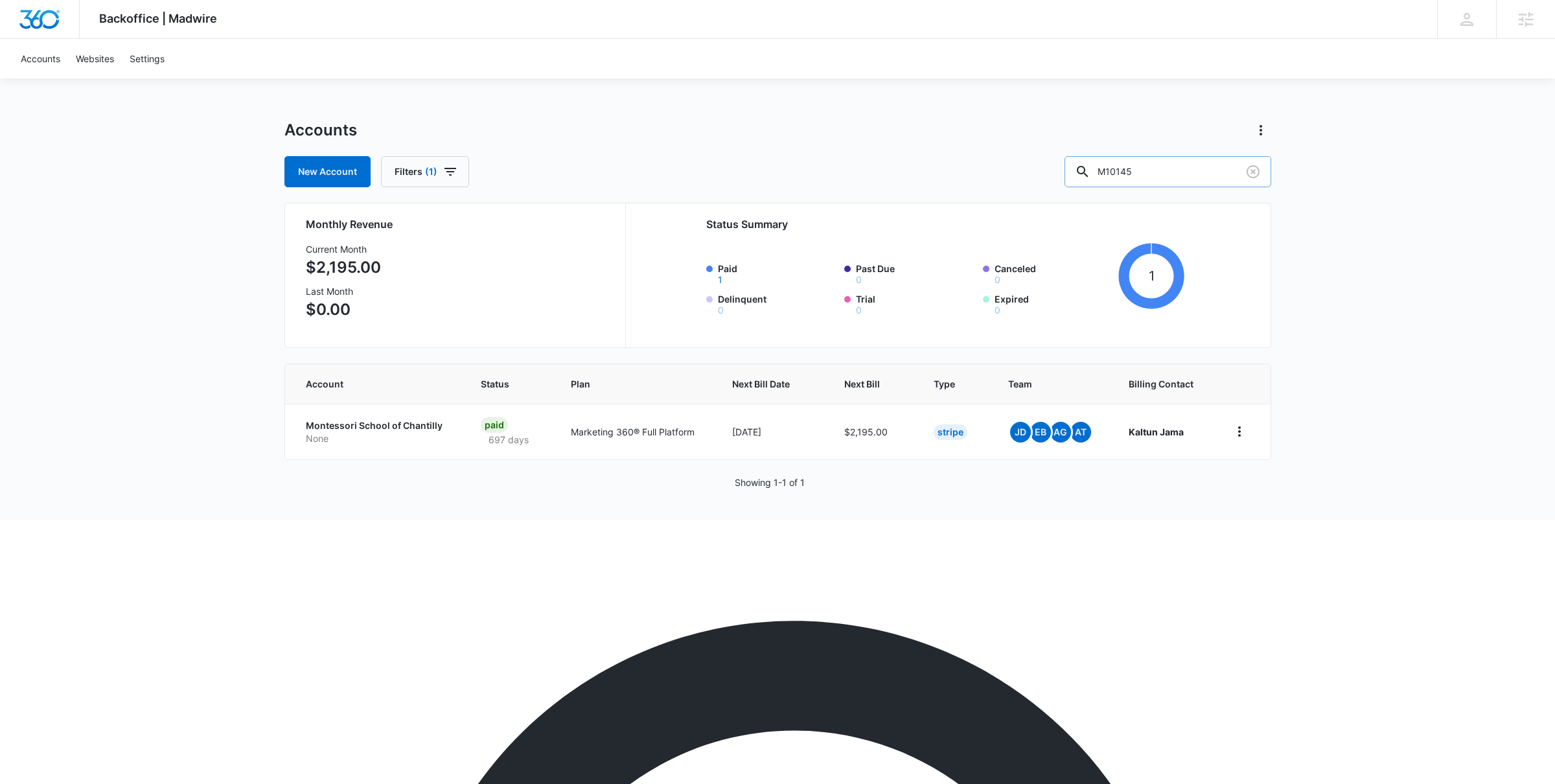
click at [1165, 173] on input "M10145" at bounding box center [1168, 172] width 207 height 31
paste input "309310"
type input "M309310"
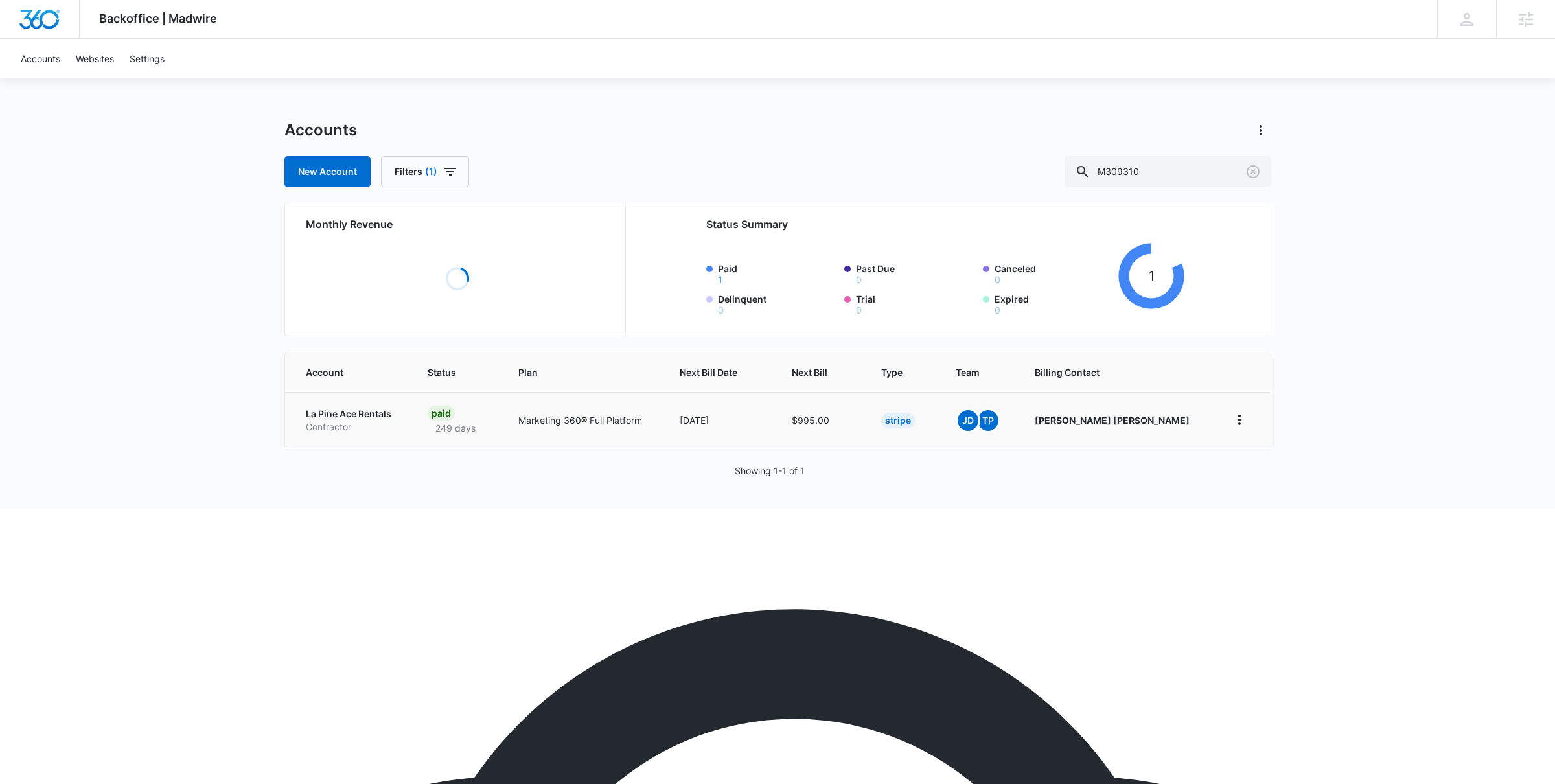
click at [354, 411] on p "La Pine Ace Rentals" at bounding box center [351, 413] width 90 height 13
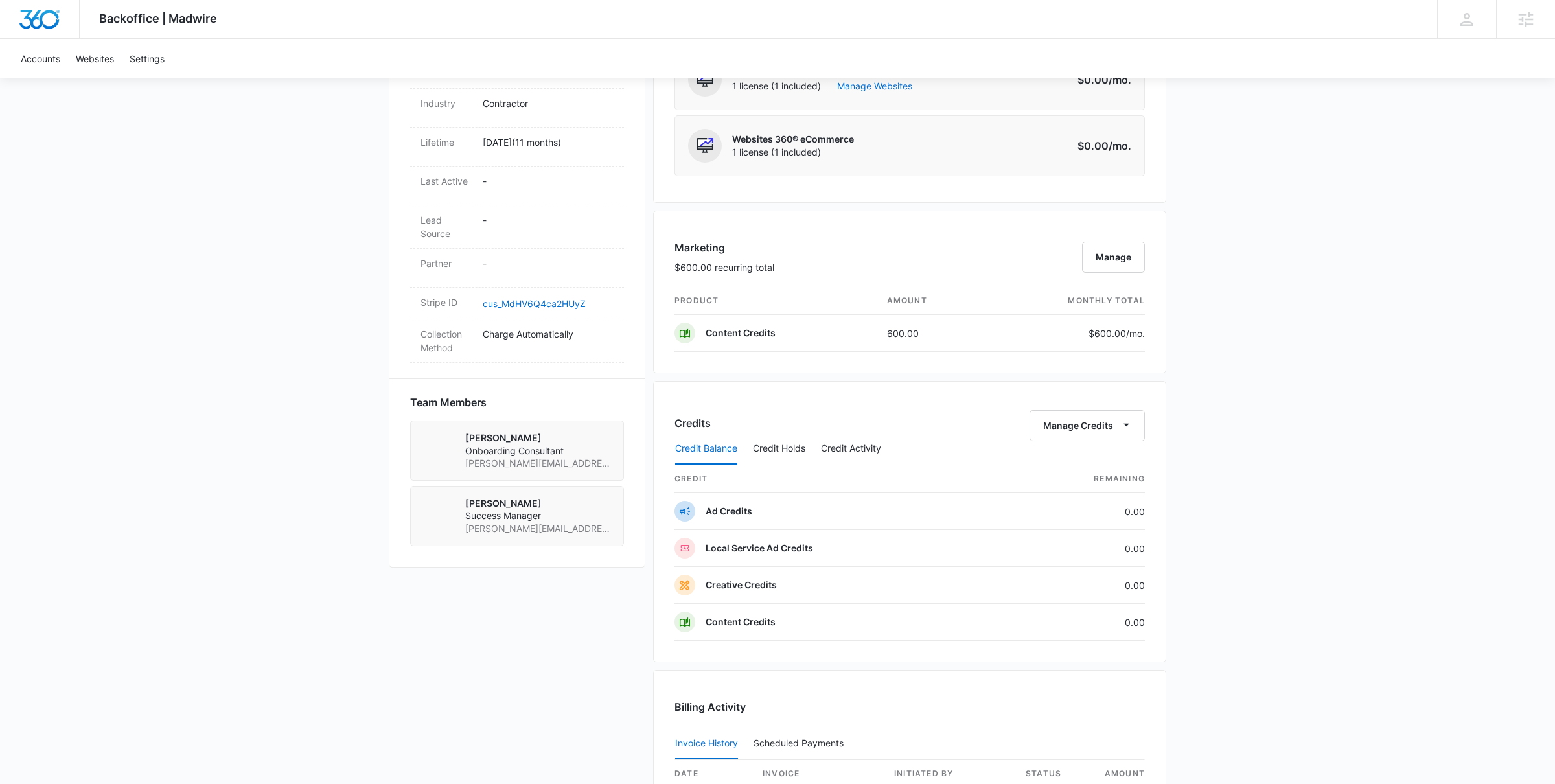
scroll to position [620, 0]
click at [1130, 259] on button "Manage" at bounding box center [1114, 258] width 63 height 31
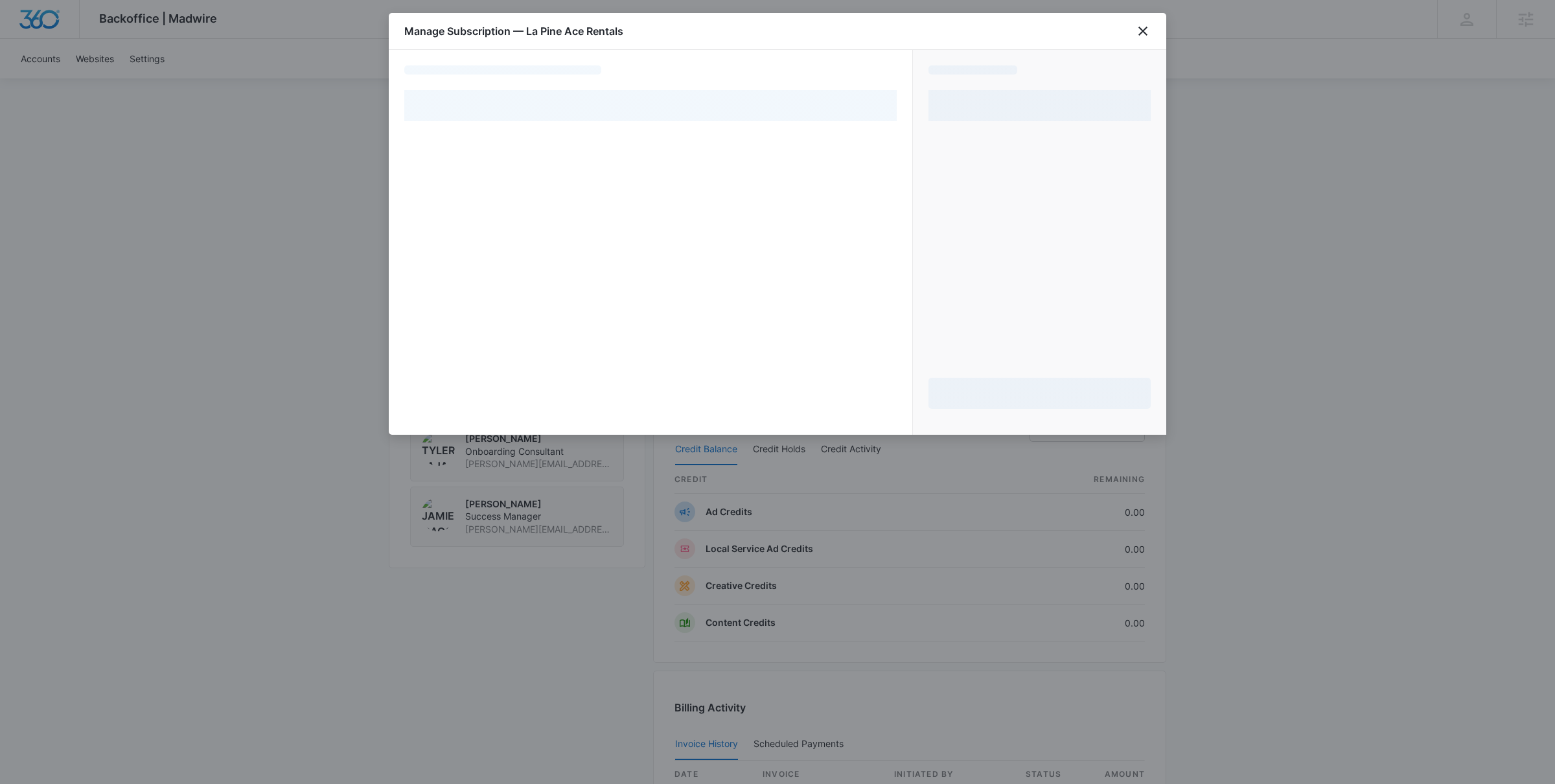
select select "pm_1PHT7bA4n8RTgNjUQPiAohSX"
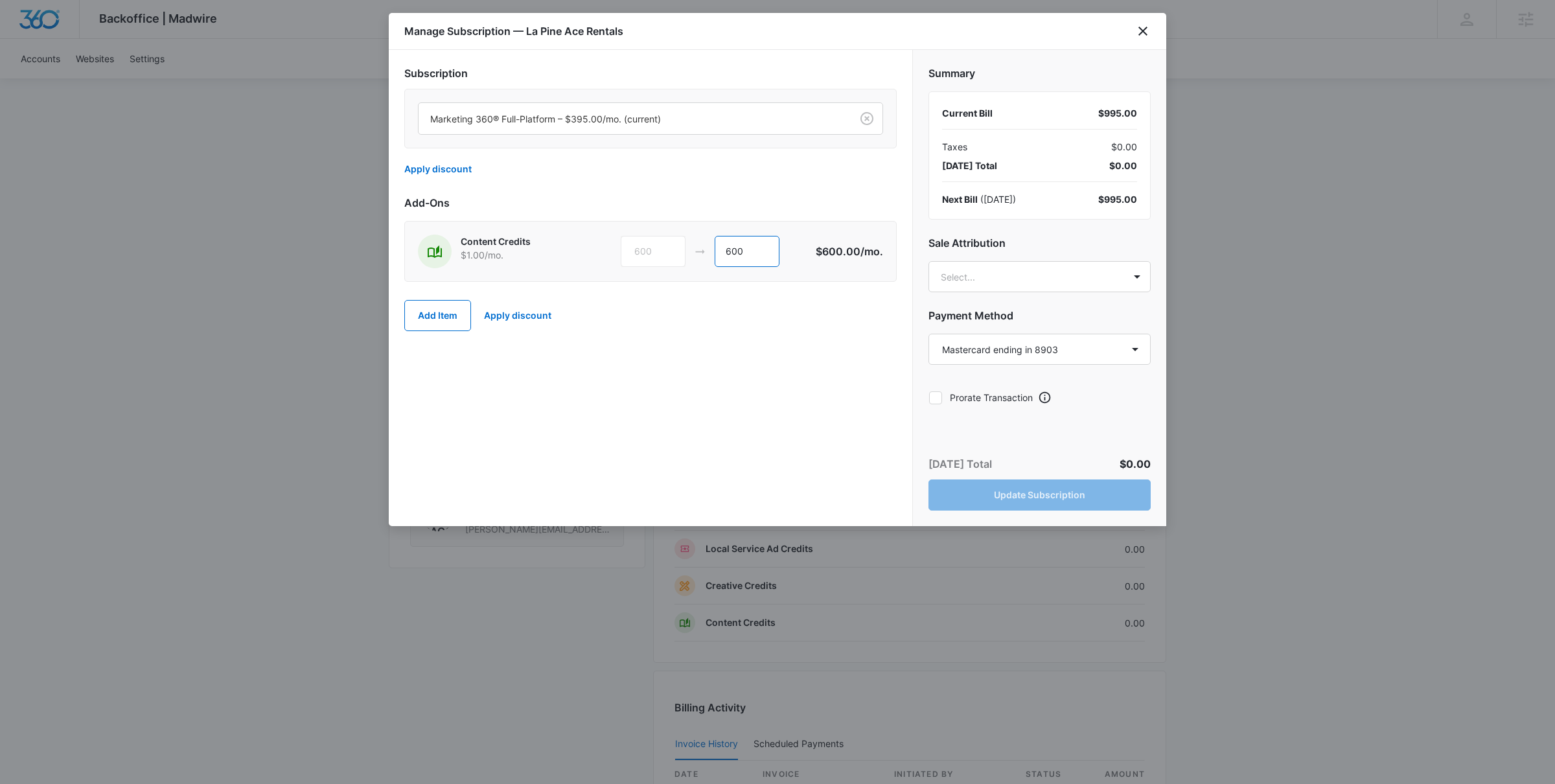
click at [725, 241] on input "600" at bounding box center [747, 252] width 65 height 31
type input "0"
click at [1023, 488] on button "Update Subscription" at bounding box center [1039, 495] width 222 height 31
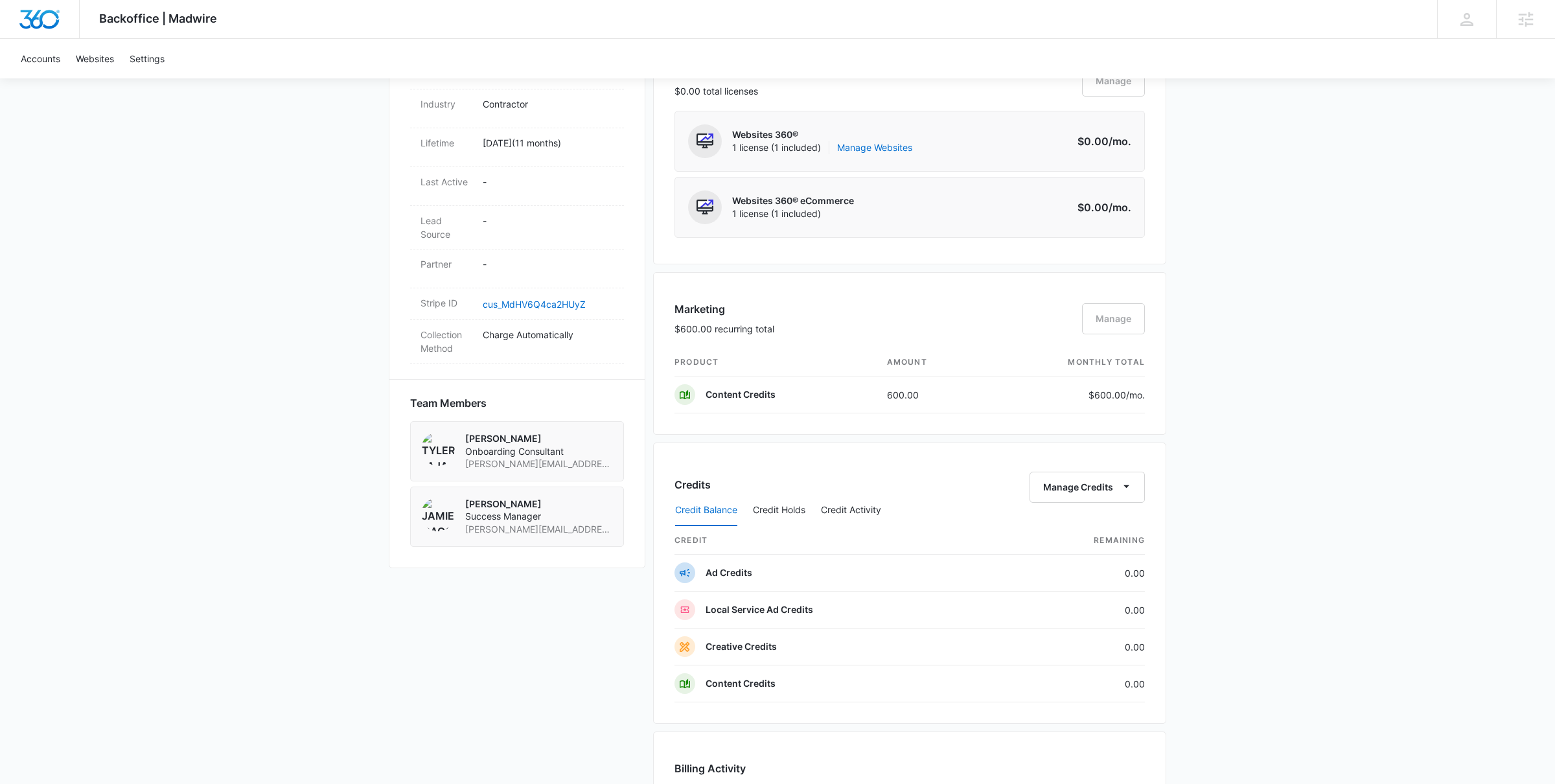
drag, startPoint x: 1193, startPoint y: 369, endPoint x: 1187, endPoint y: 243, distance: 126.1
click at [1187, 243] on div "Backoffice | Madwire Apps Settings [PERSON_NAME] [PERSON_NAME][EMAIL_ADDRESS][P…" at bounding box center [778, 283] width 1555 height 1807
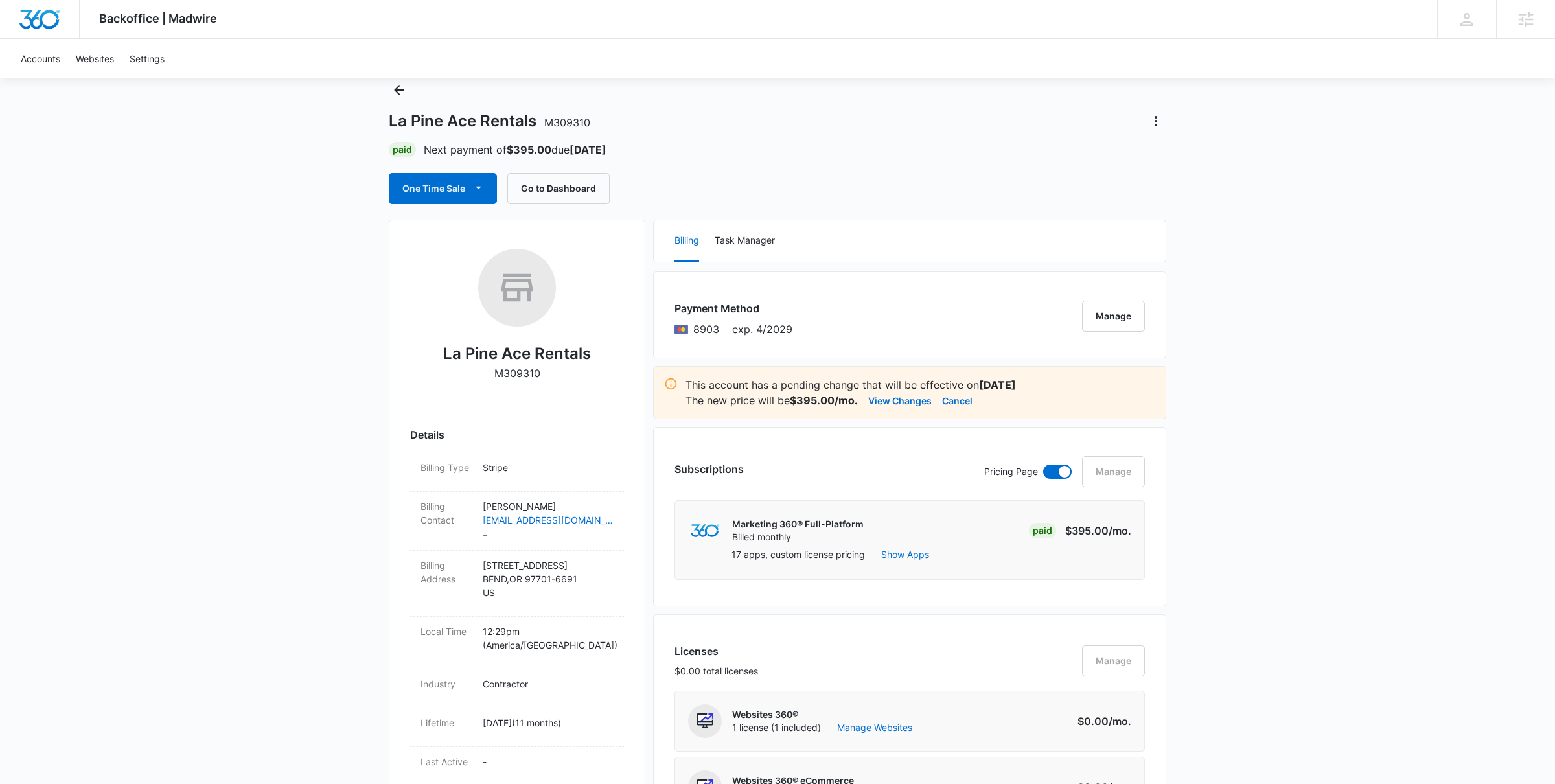
scroll to position [0, 0]
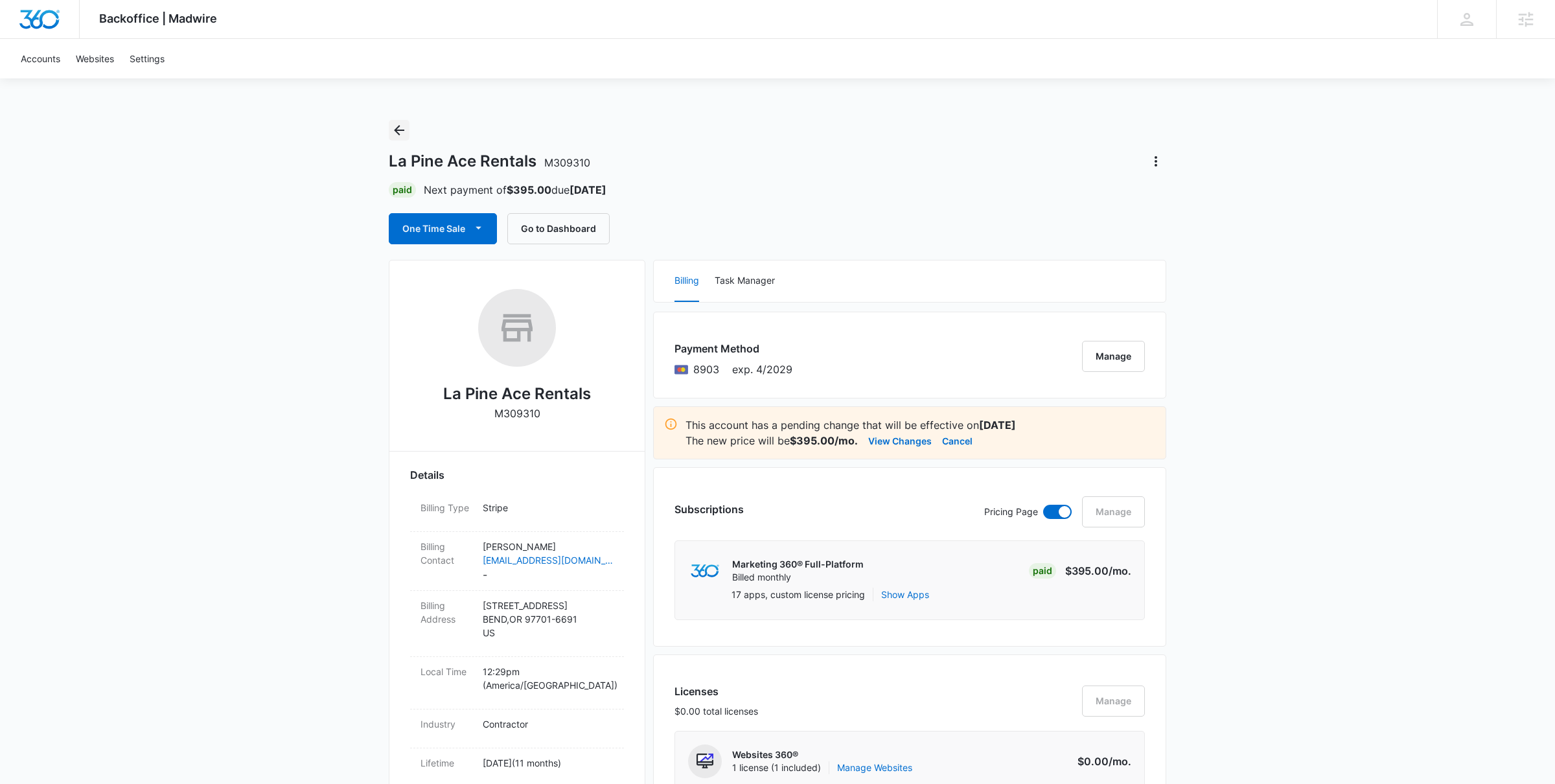
click at [392, 129] on icon "Back" at bounding box center [399, 130] width 16 height 16
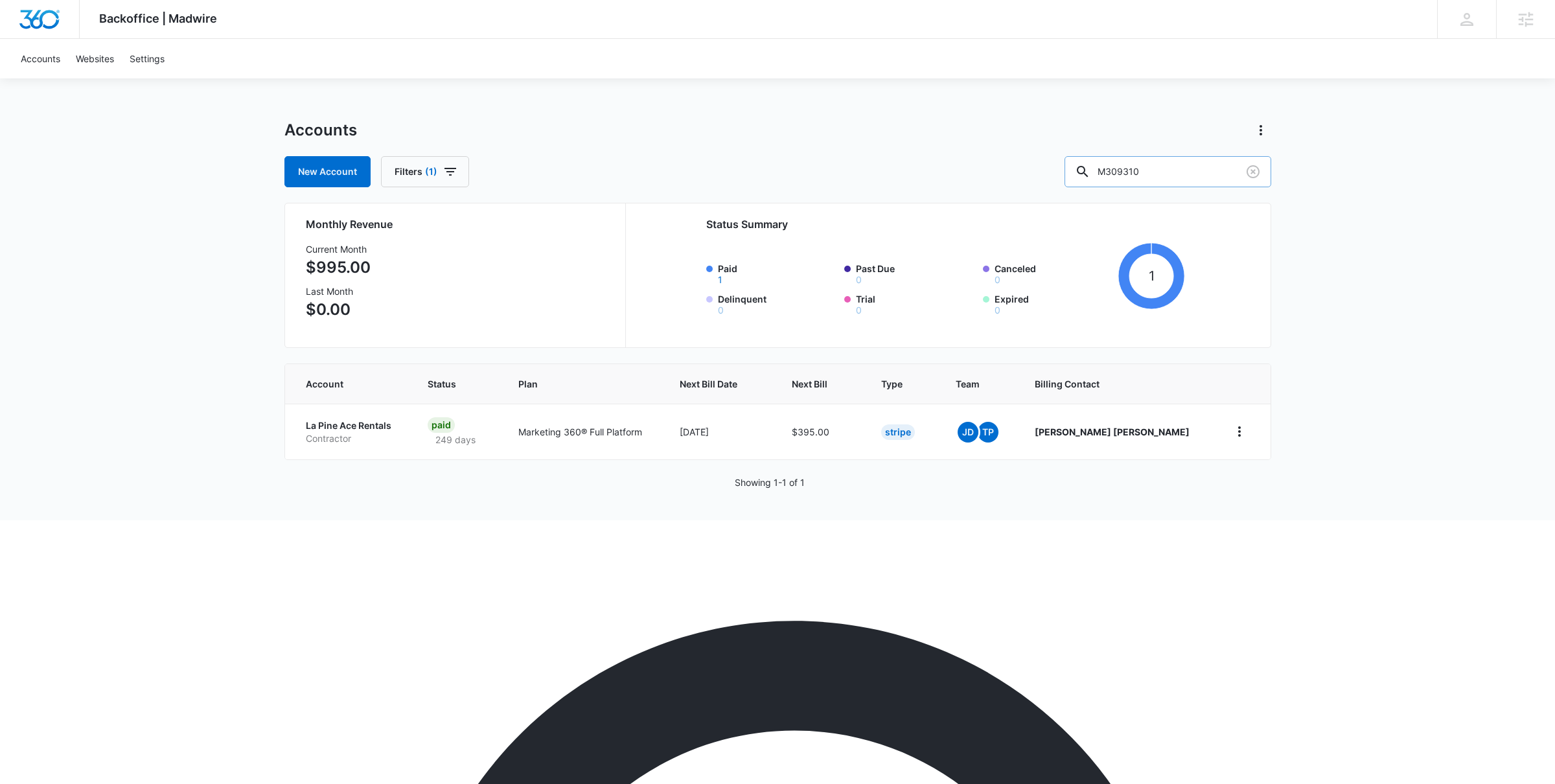
click at [1155, 171] on input "M309310" at bounding box center [1168, 172] width 207 height 31
type input "activate canopy"
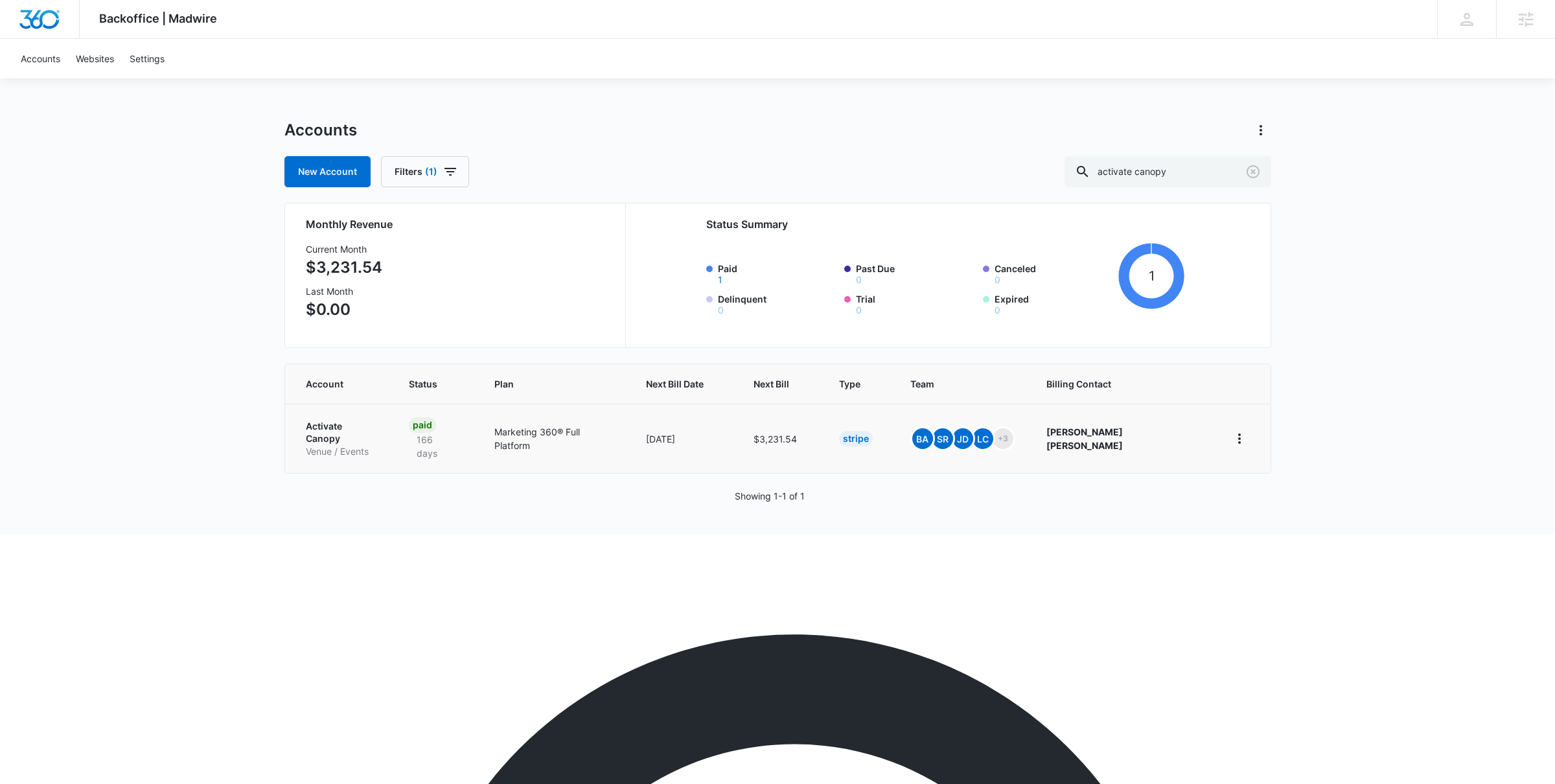
click at [348, 427] on p "Activate Canopy" at bounding box center [342, 432] width 72 height 25
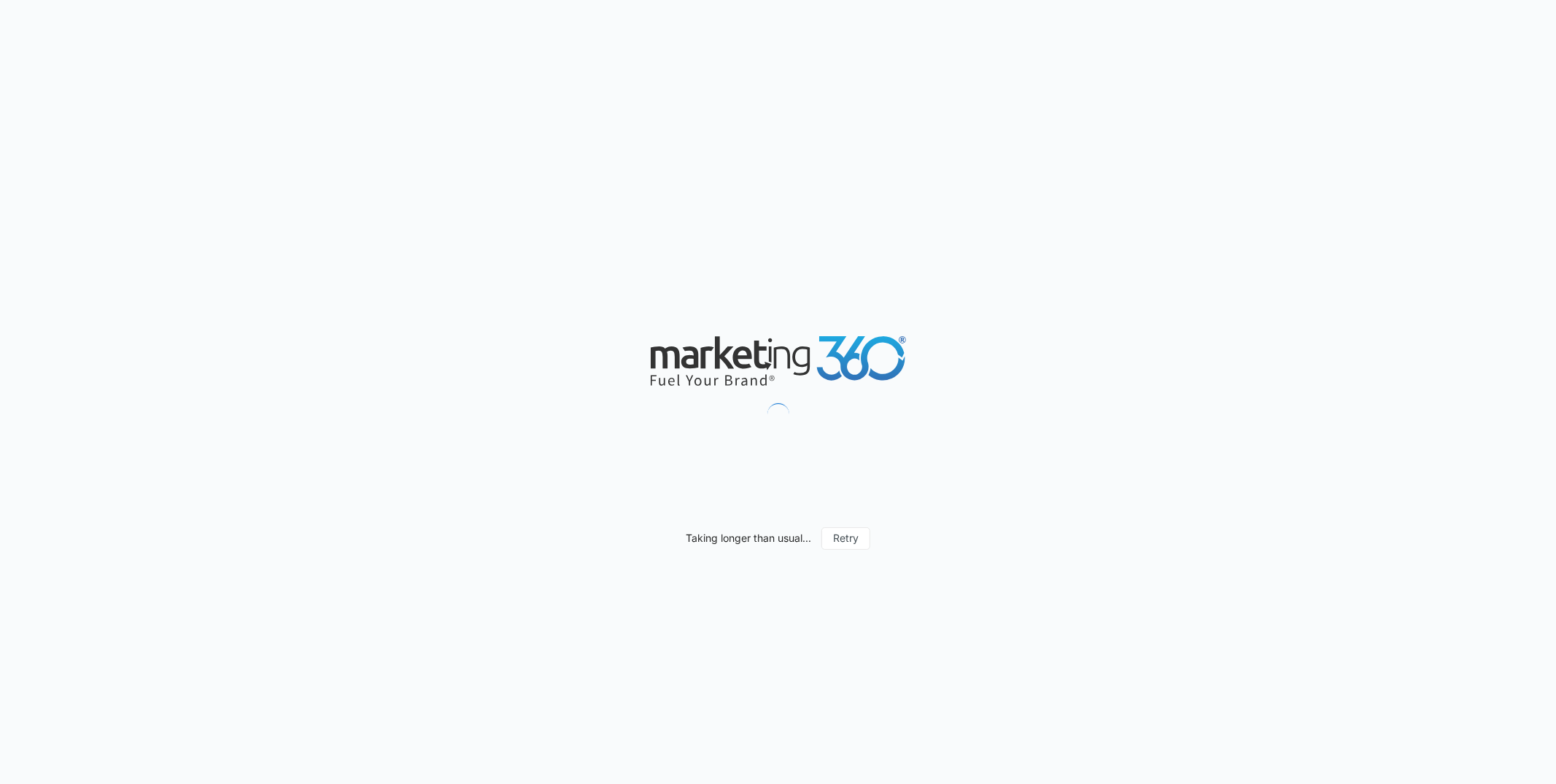
scroll to position [1276, 0]
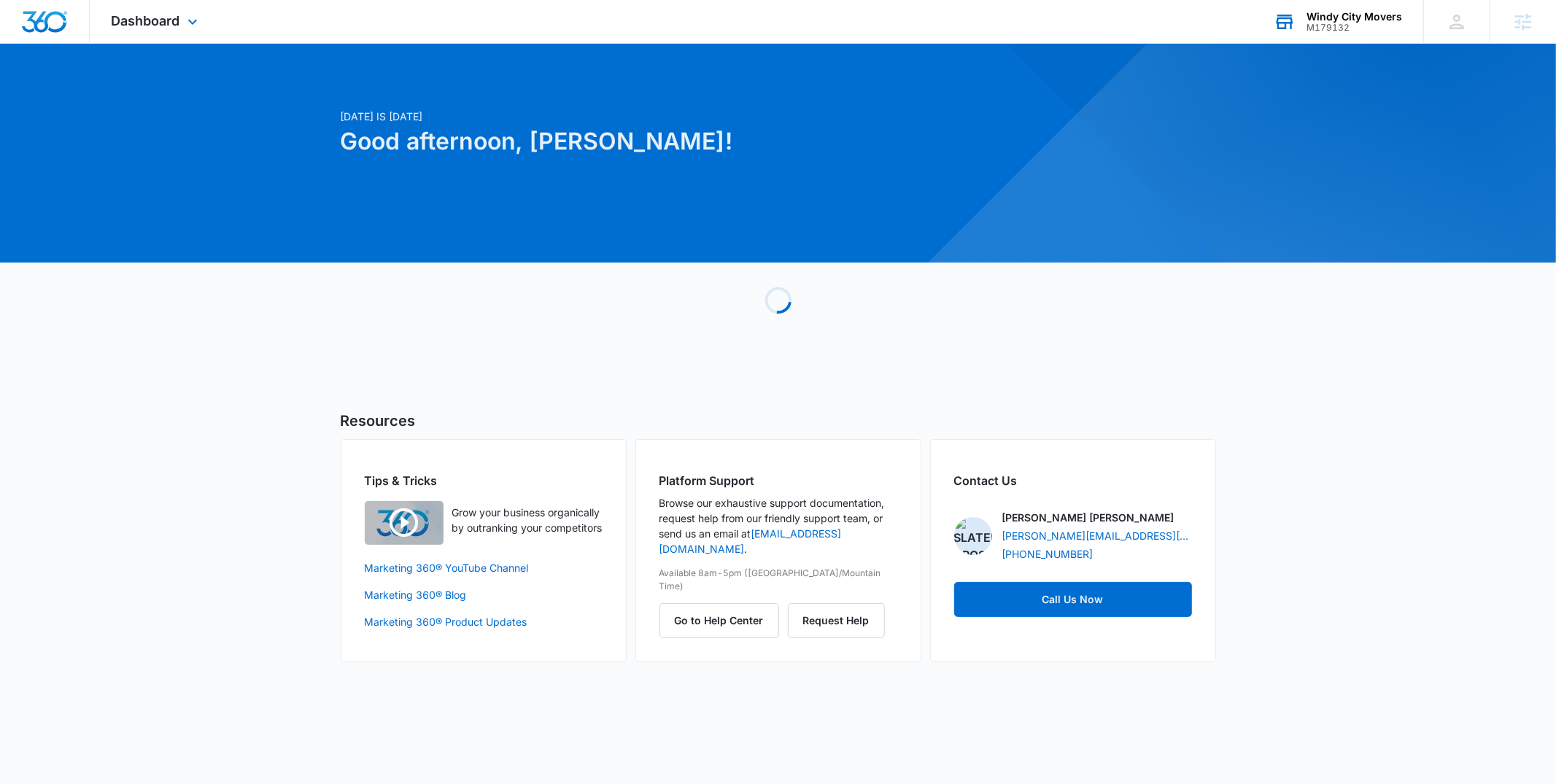
click at [1293, 24] on icon at bounding box center [1285, 22] width 17 height 11
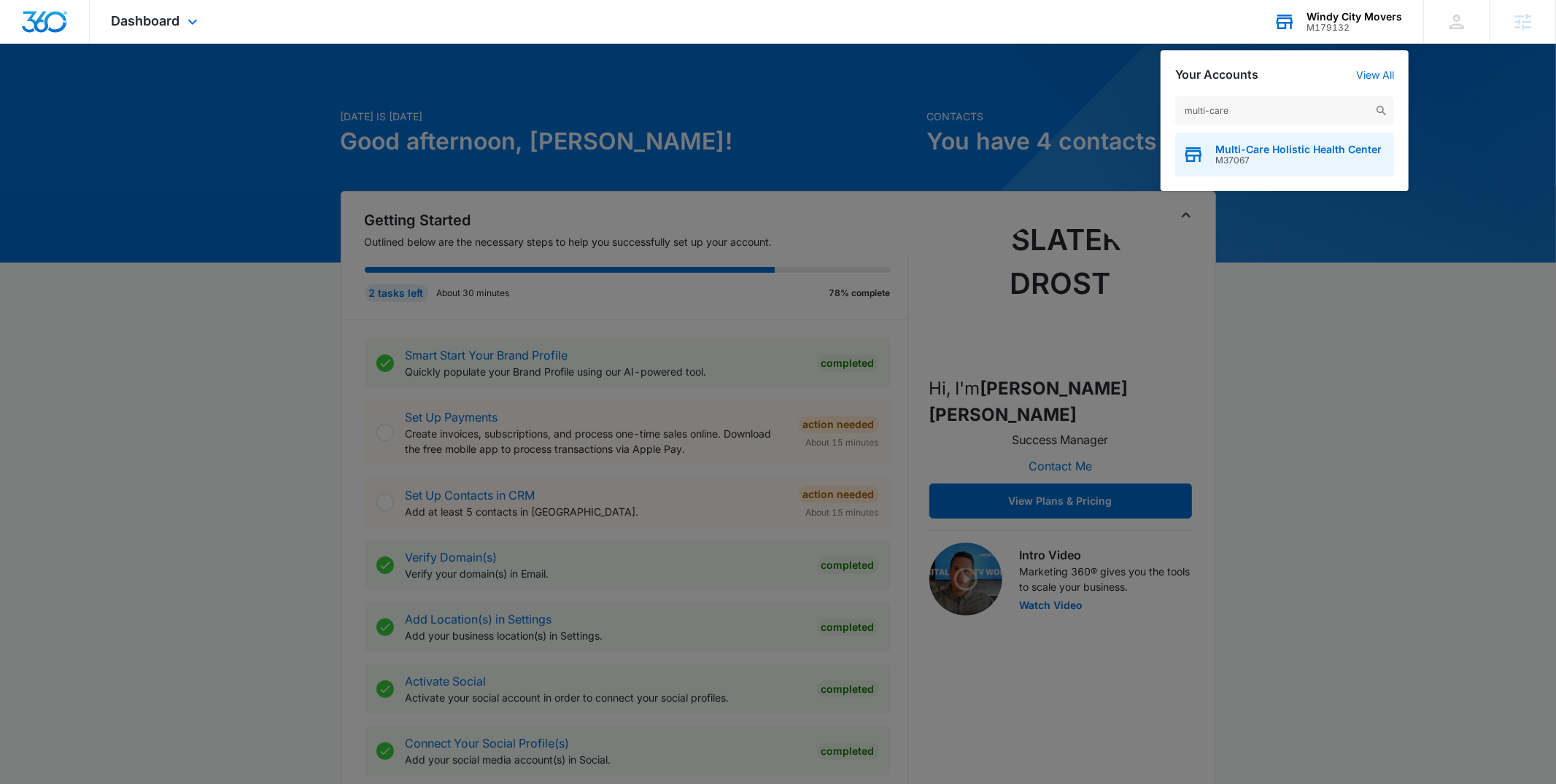
type input "multi-care"
click at [1237, 155] on span "M37067" at bounding box center [1298, 160] width 166 height 10
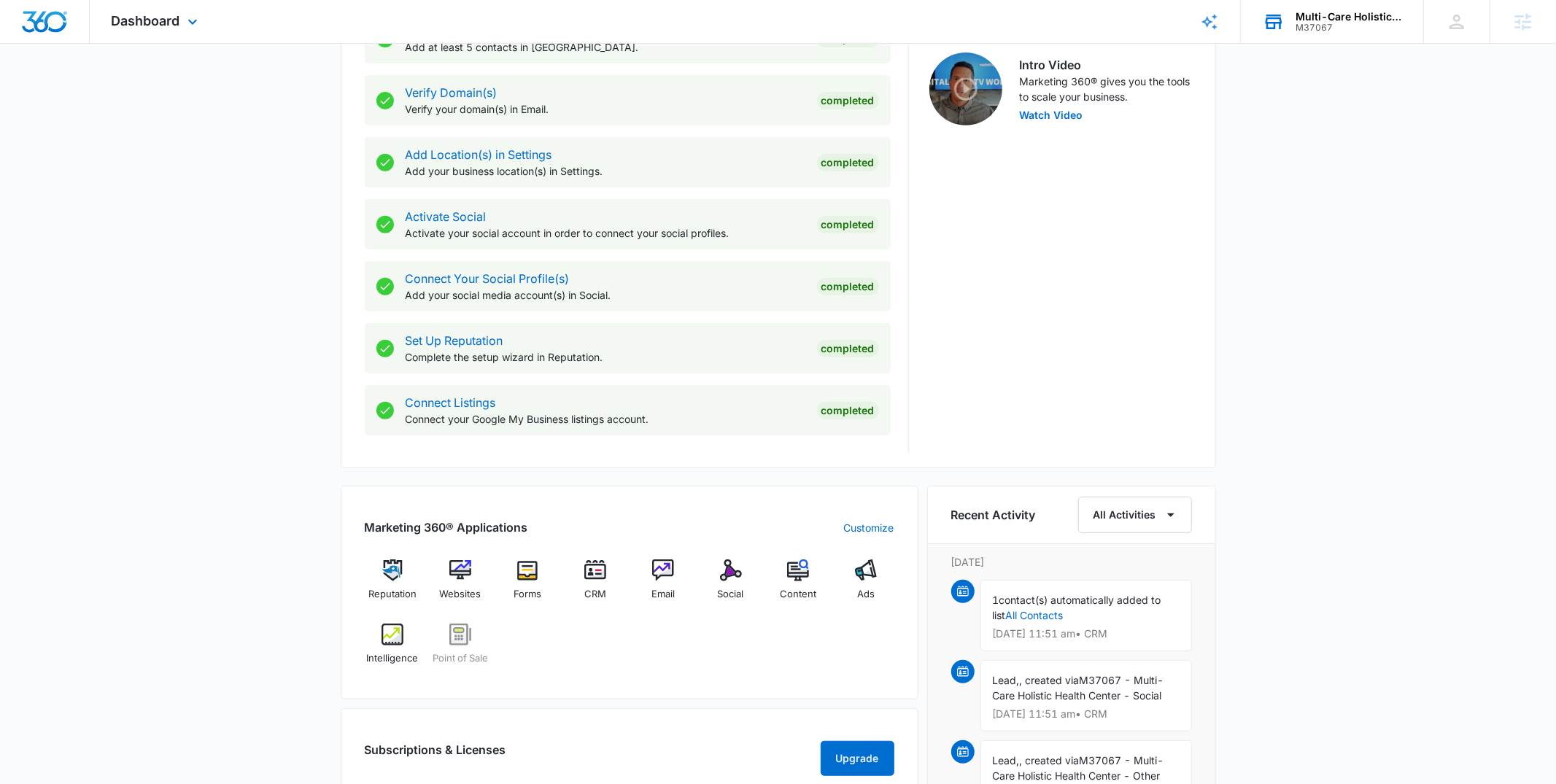
scroll to position [469, 0]
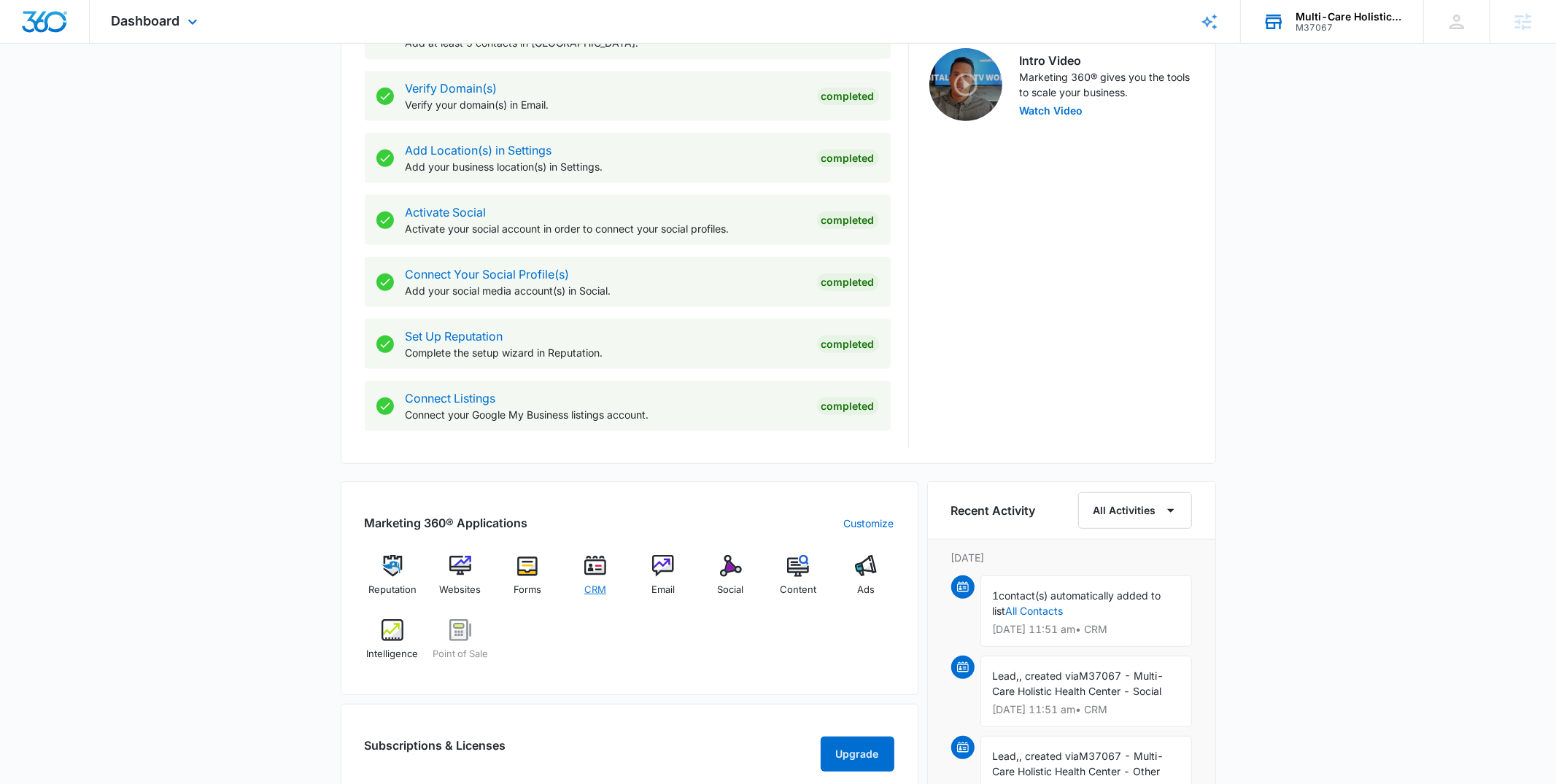
click at [593, 577] on img at bounding box center [595, 566] width 22 height 22
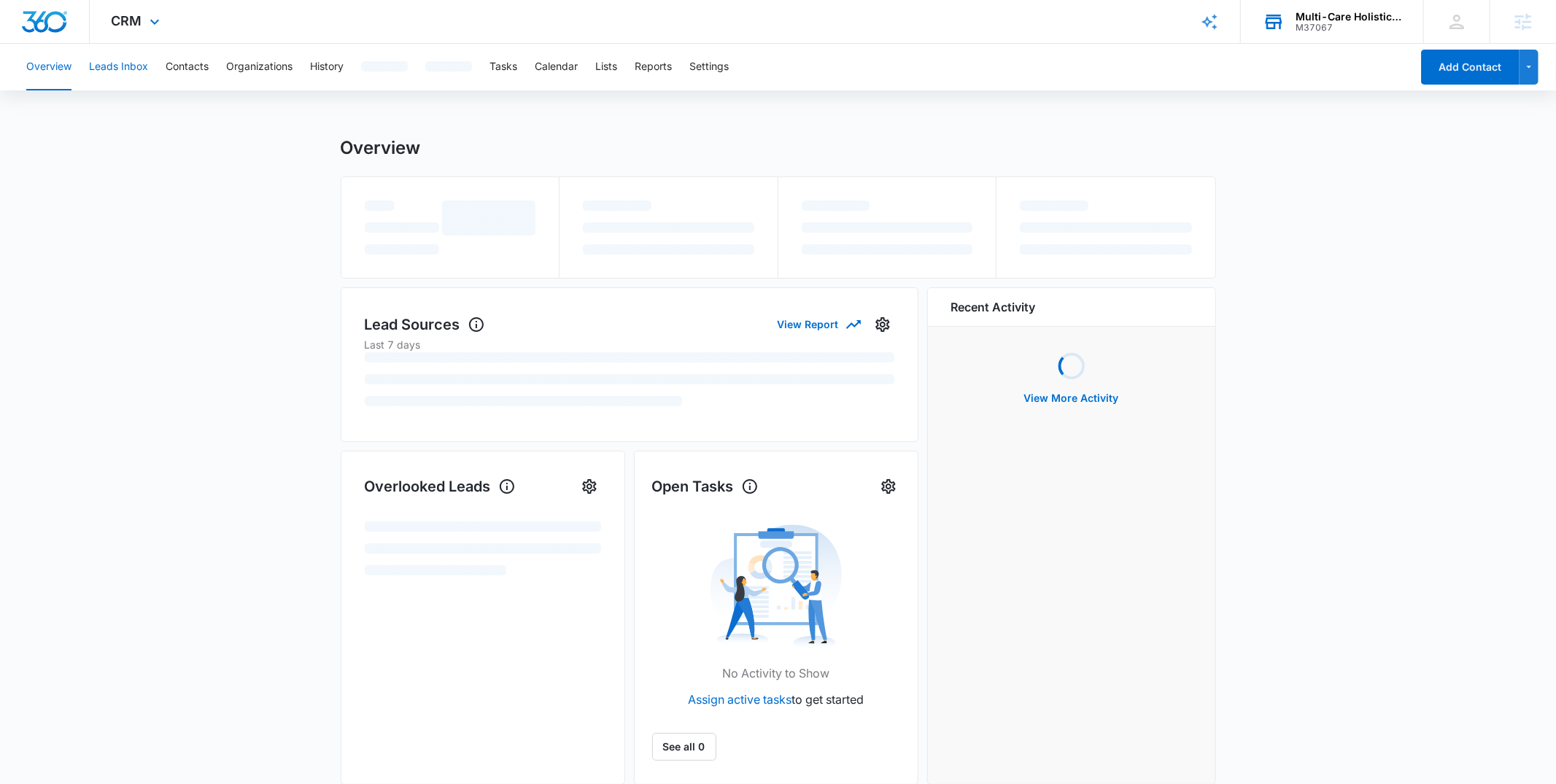
click at [116, 58] on button "Leads Inbox" at bounding box center [118, 67] width 59 height 47
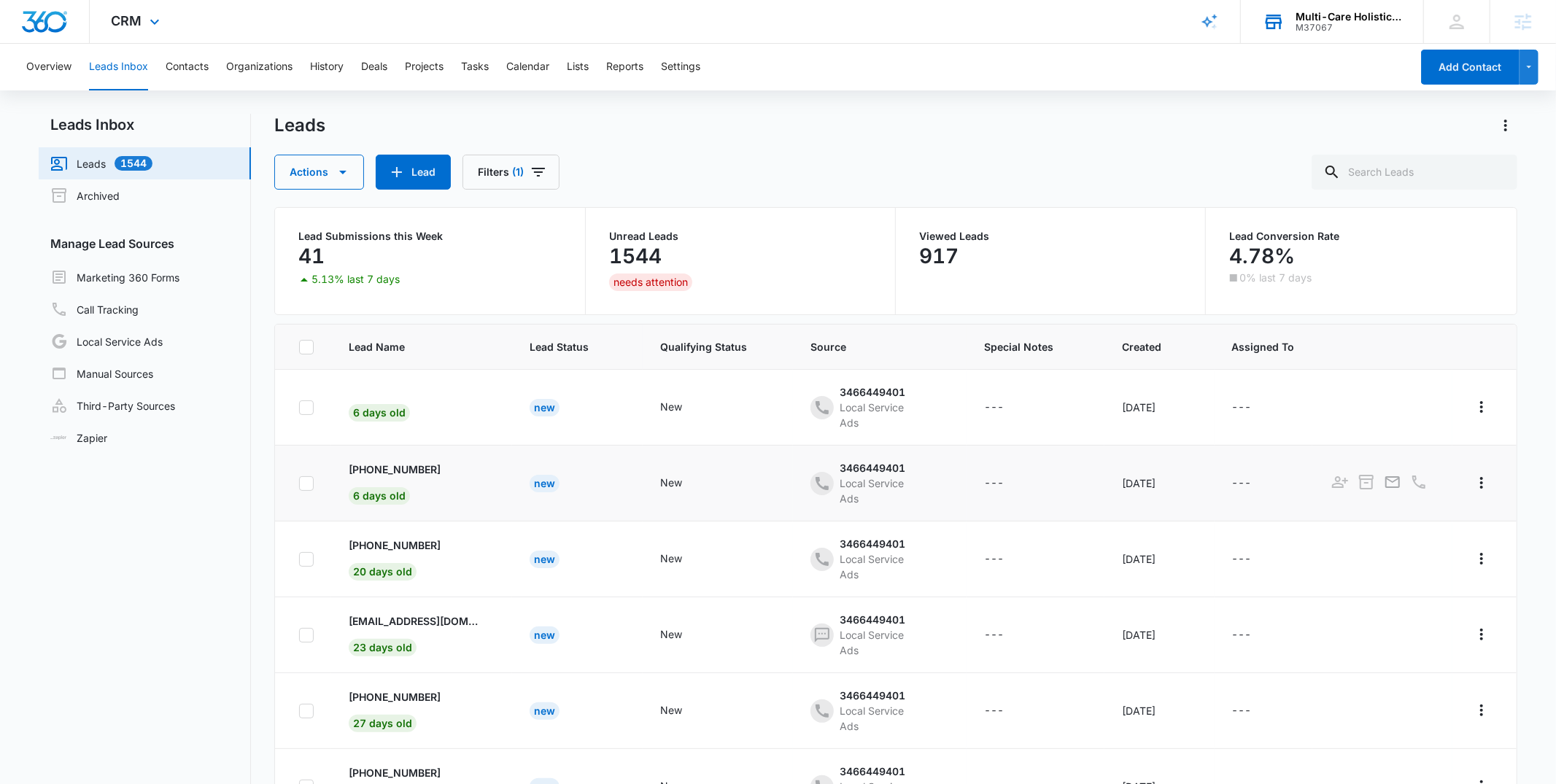
click at [426, 459] on td "+1 (770) 342-9781 6 days old" at bounding box center [421, 483] width 180 height 76
click at [417, 468] on p "+1 (770) 342-9781" at bounding box center [394, 469] width 92 height 15
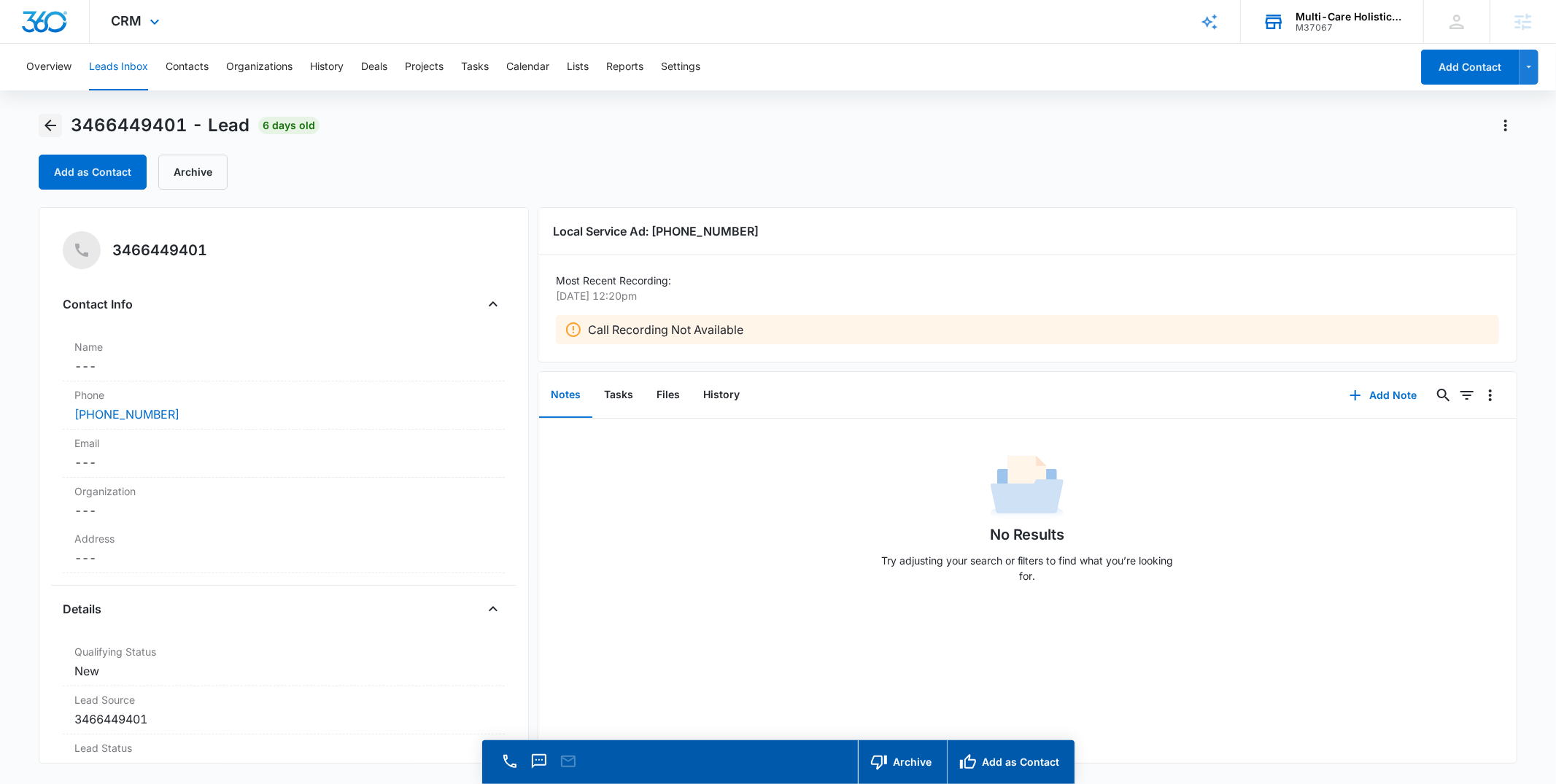
click at [54, 122] on icon "Back" at bounding box center [50, 125] width 18 height 18
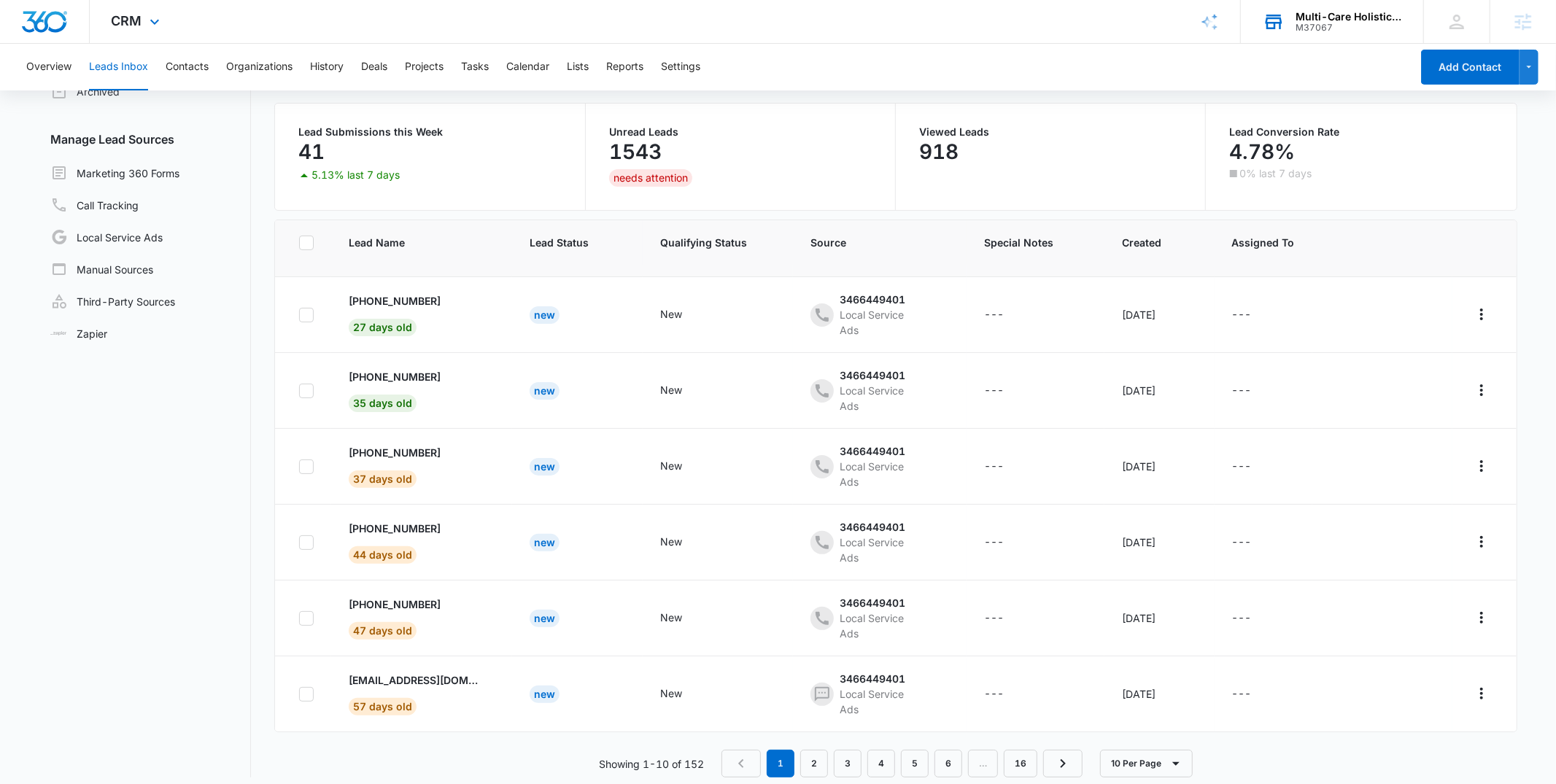
scroll to position [115, 0]
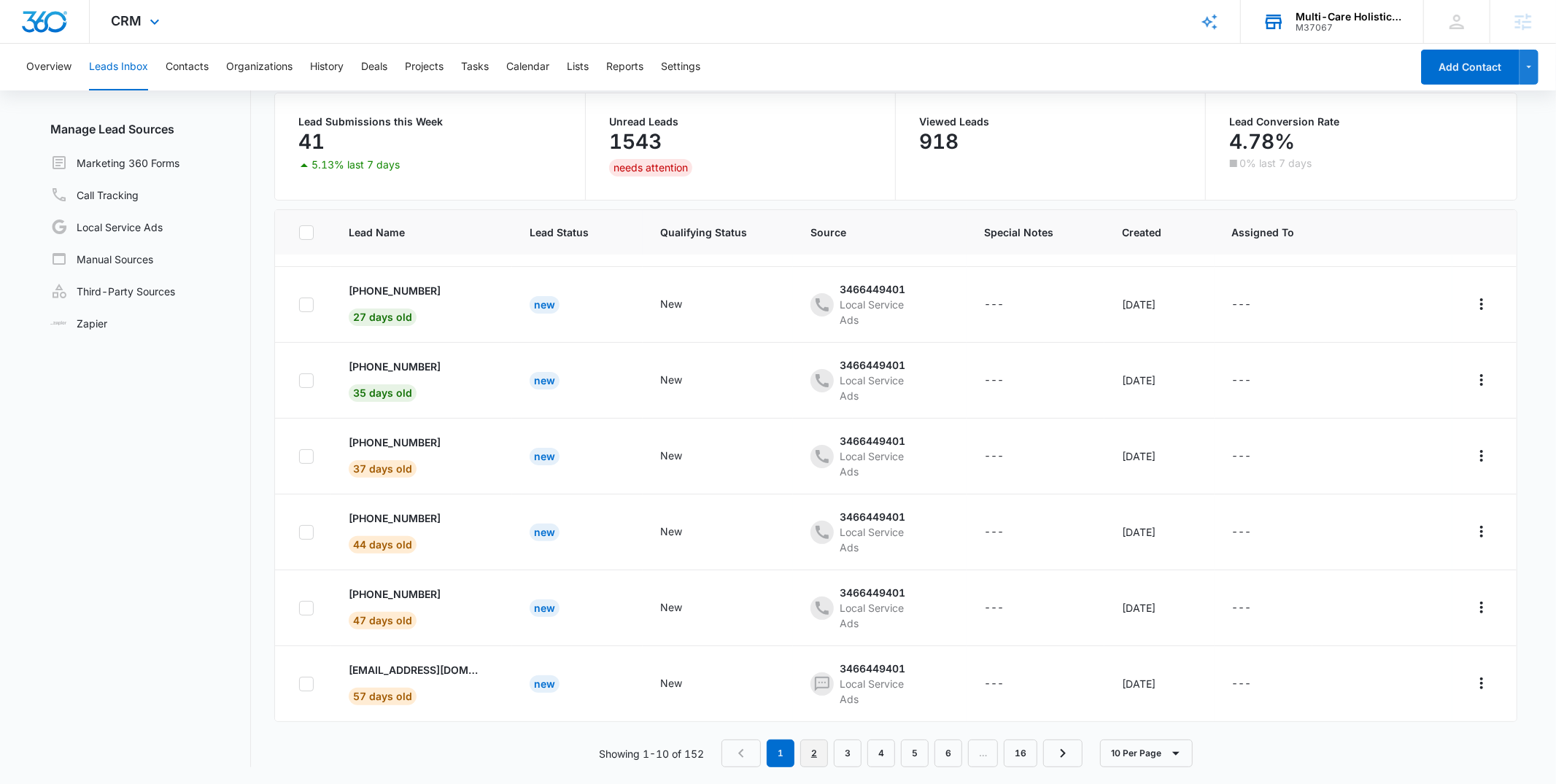
click at [812, 756] on link "2" at bounding box center [814, 753] width 28 height 28
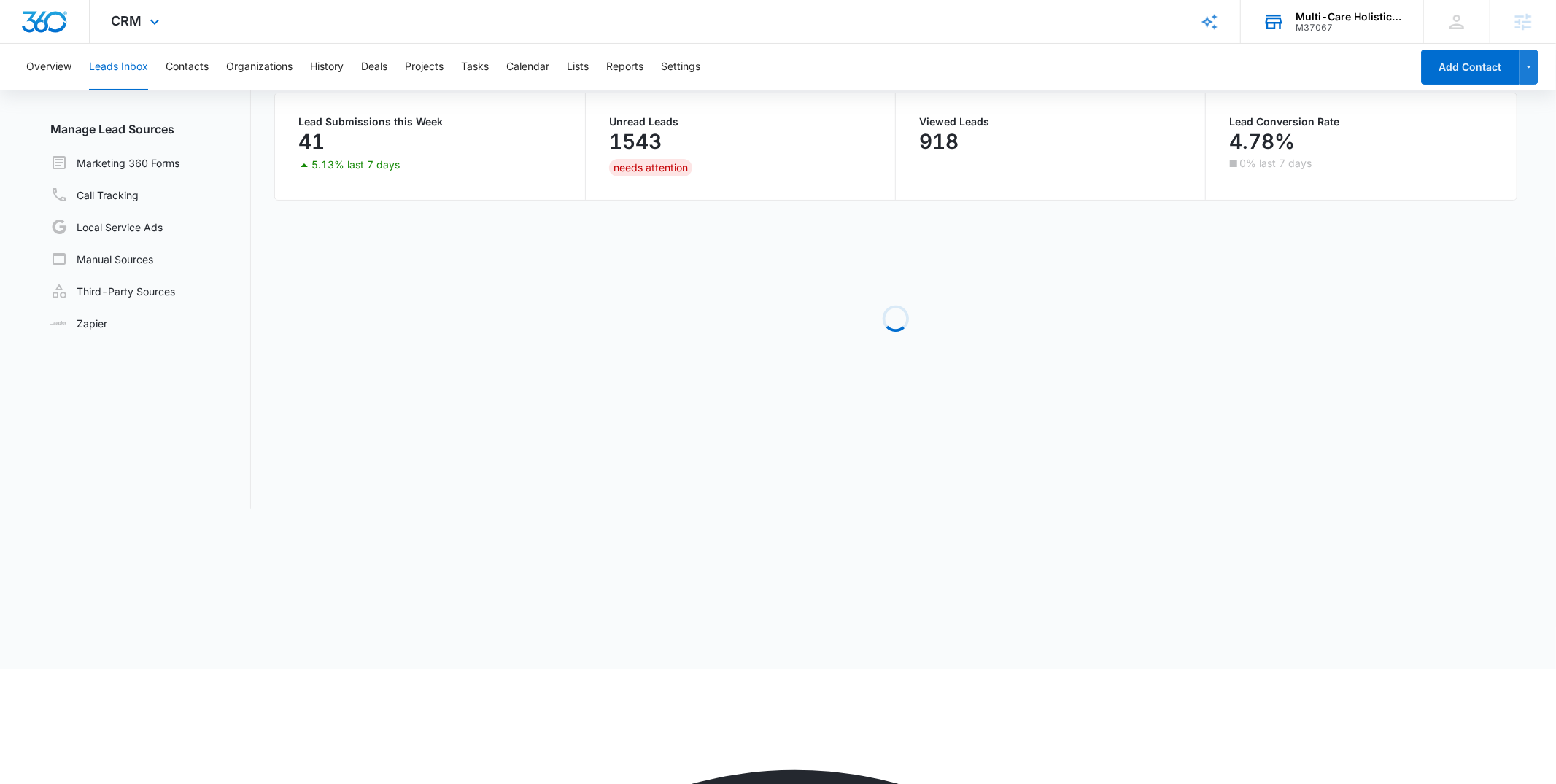
scroll to position [0, 0]
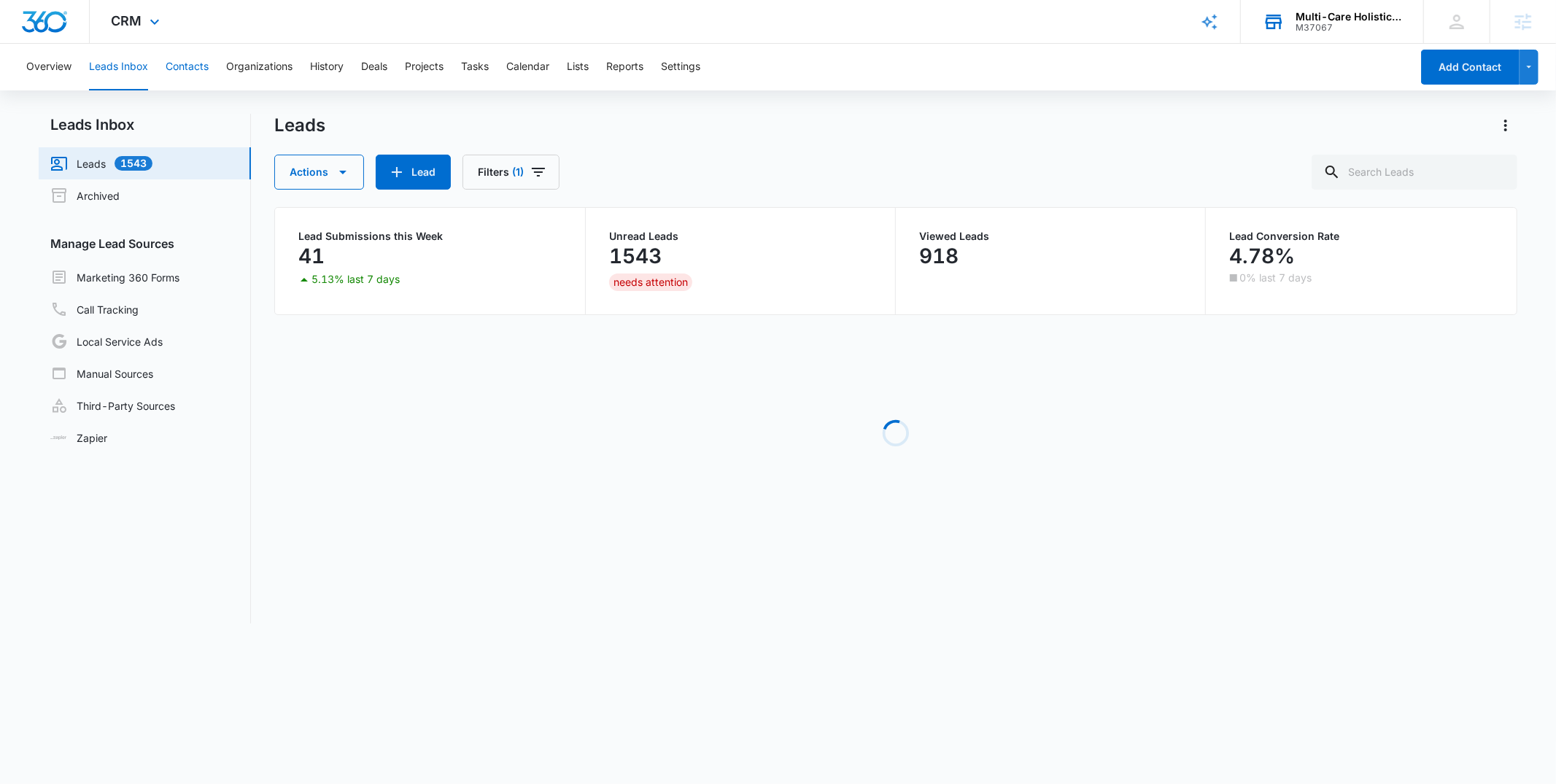
click at [175, 70] on button "Contacts" at bounding box center [187, 67] width 43 height 47
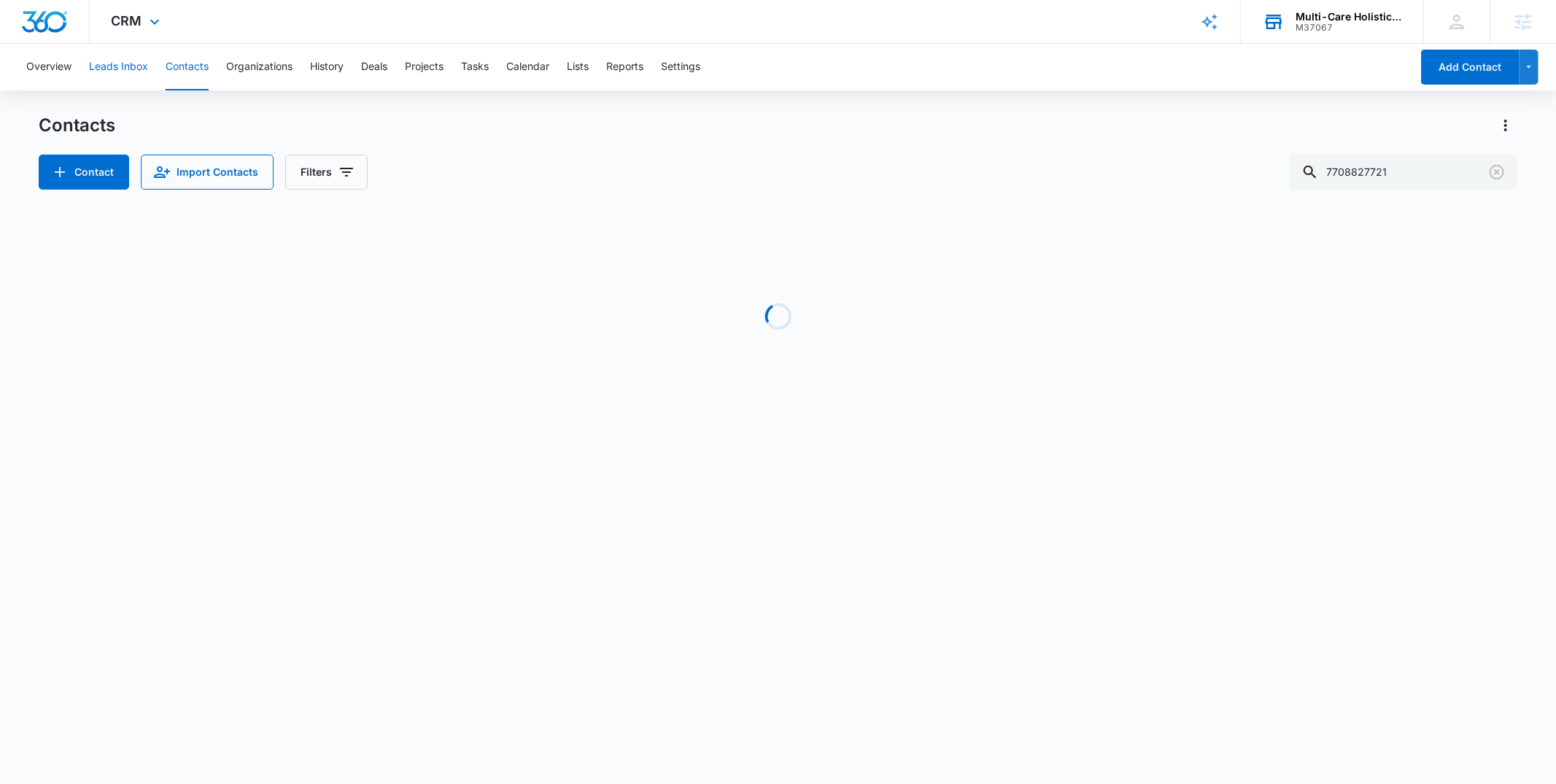
click at [114, 64] on button "Leads Inbox" at bounding box center [118, 67] width 59 height 47
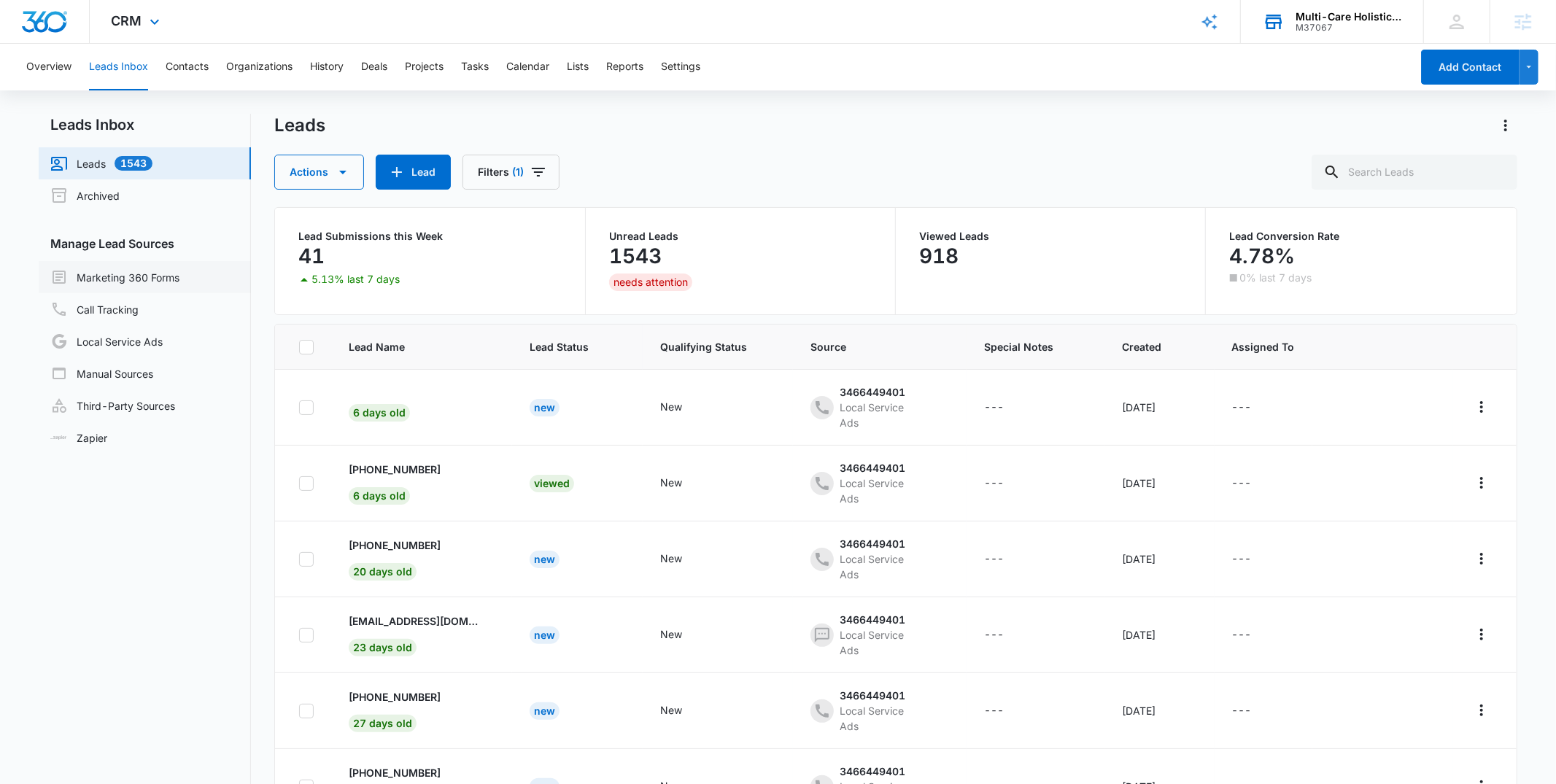
click at [124, 270] on link "Marketing 360 Forms" at bounding box center [115, 277] width 129 height 18
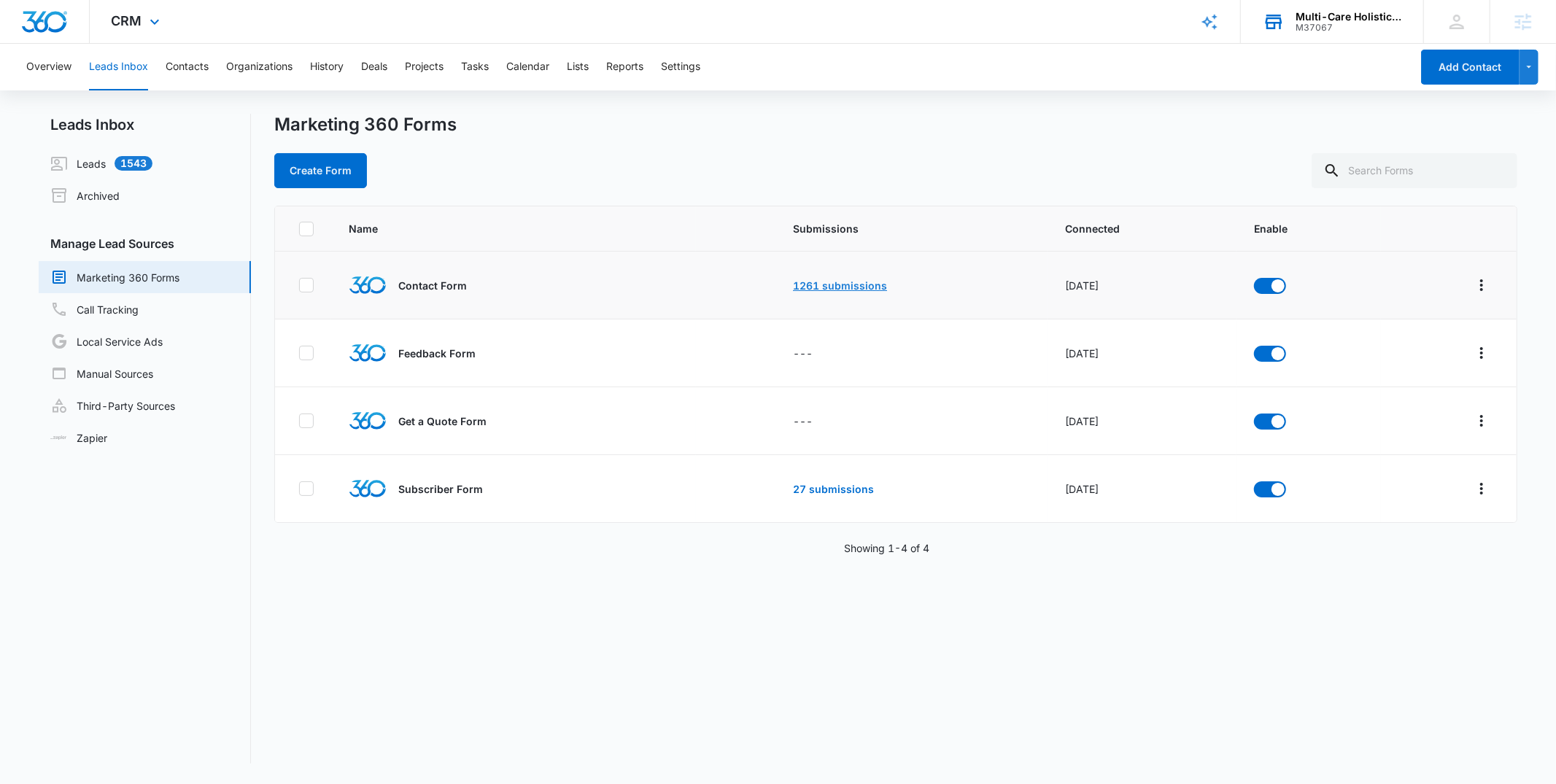
click at [852, 290] on link "1261 submissions" at bounding box center [840, 286] width 94 height 12
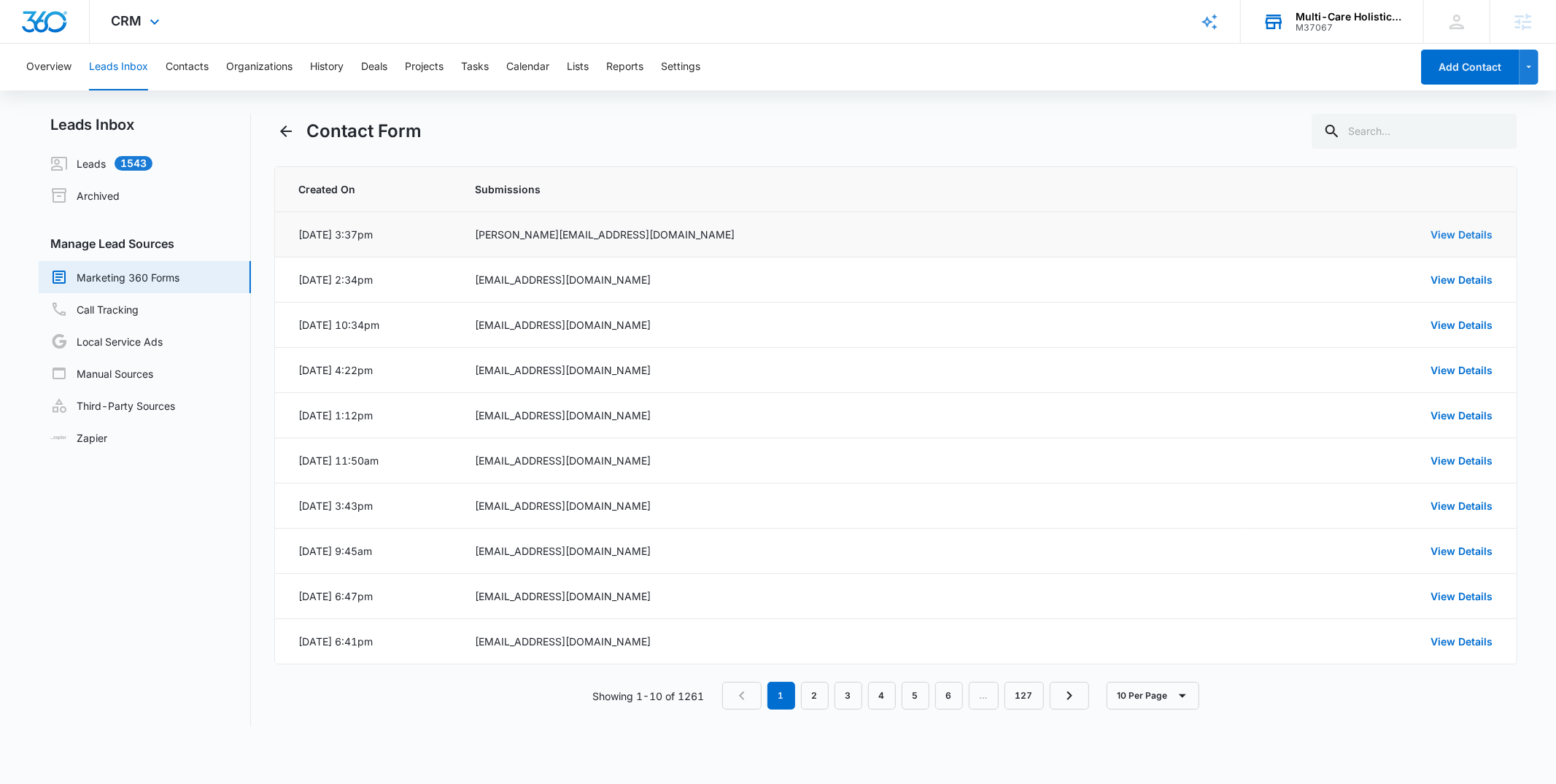
click at [1471, 237] on link "View Details" at bounding box center [1462, 234] width 62 height 12
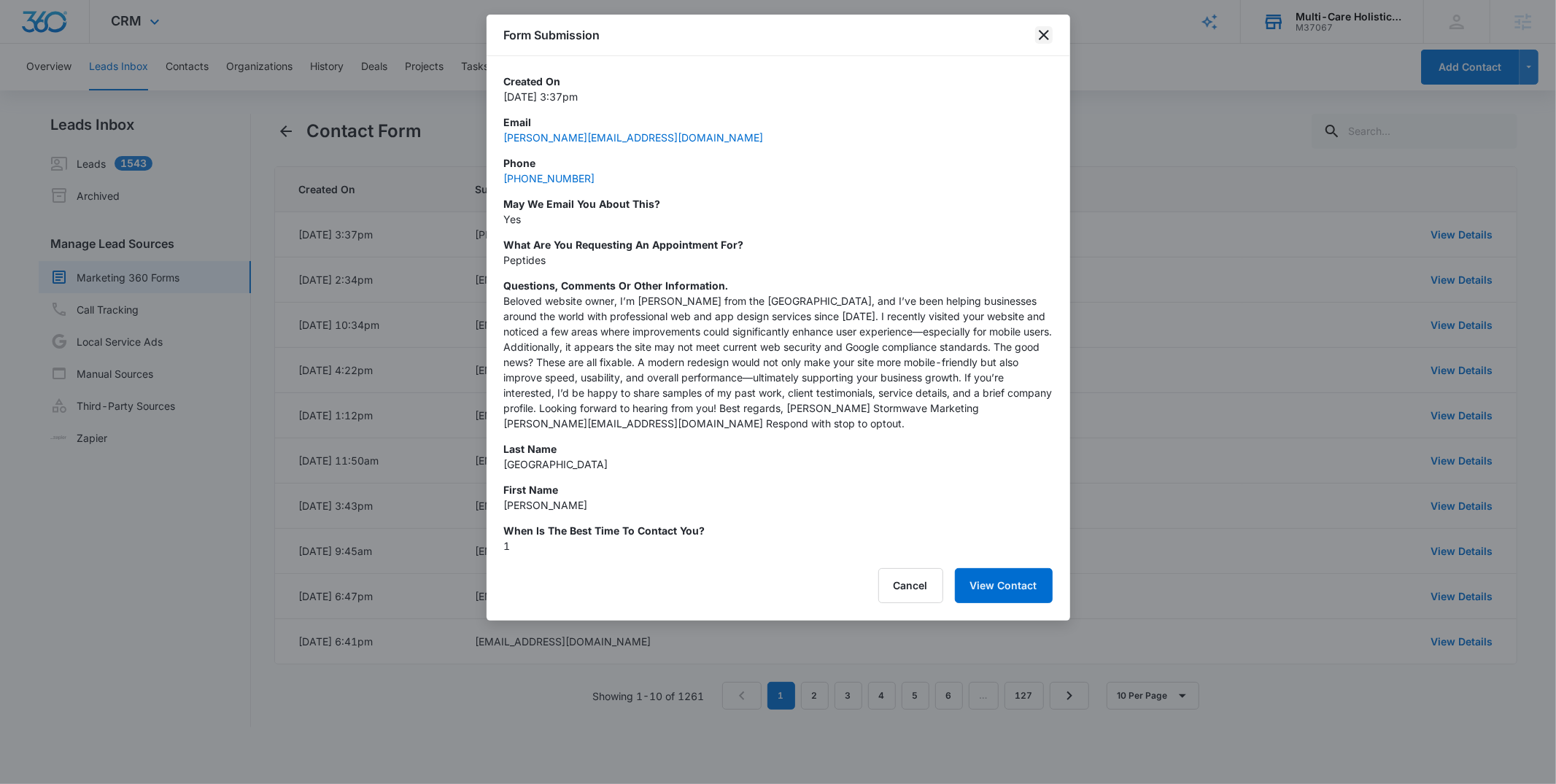
click at [1044, 34] on icon "close" at bounding box center [1044, 34] width 10 height 10
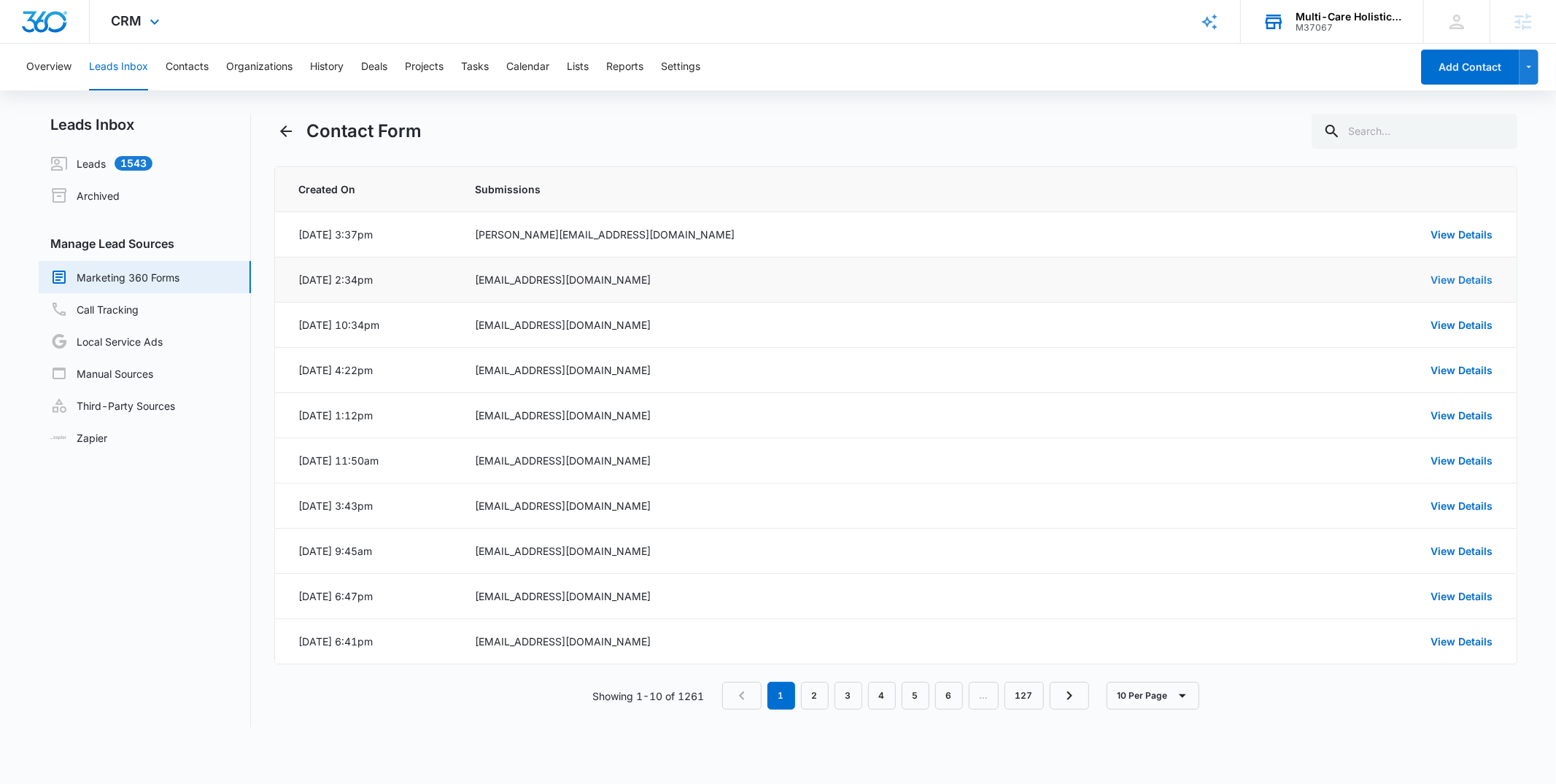
click at [1488, 277] on link "View Details" at bounding box center [1462, 279] width 62 height 12
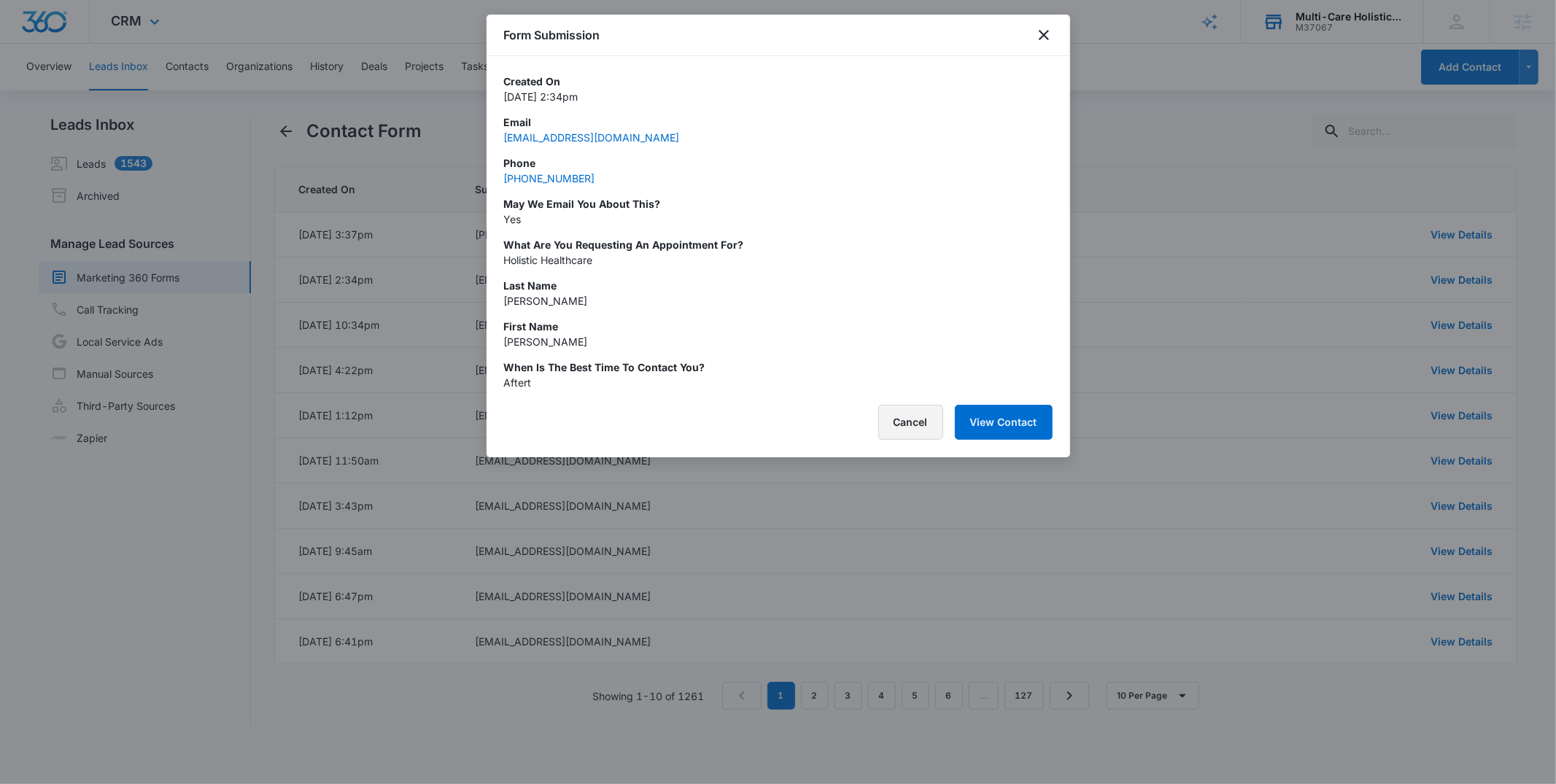
click at [904, 426] on button "Cancel" at bounding box center [910, 423] width 65 height 35
